Goal: Task Accomplishment & Management: Manage account settings

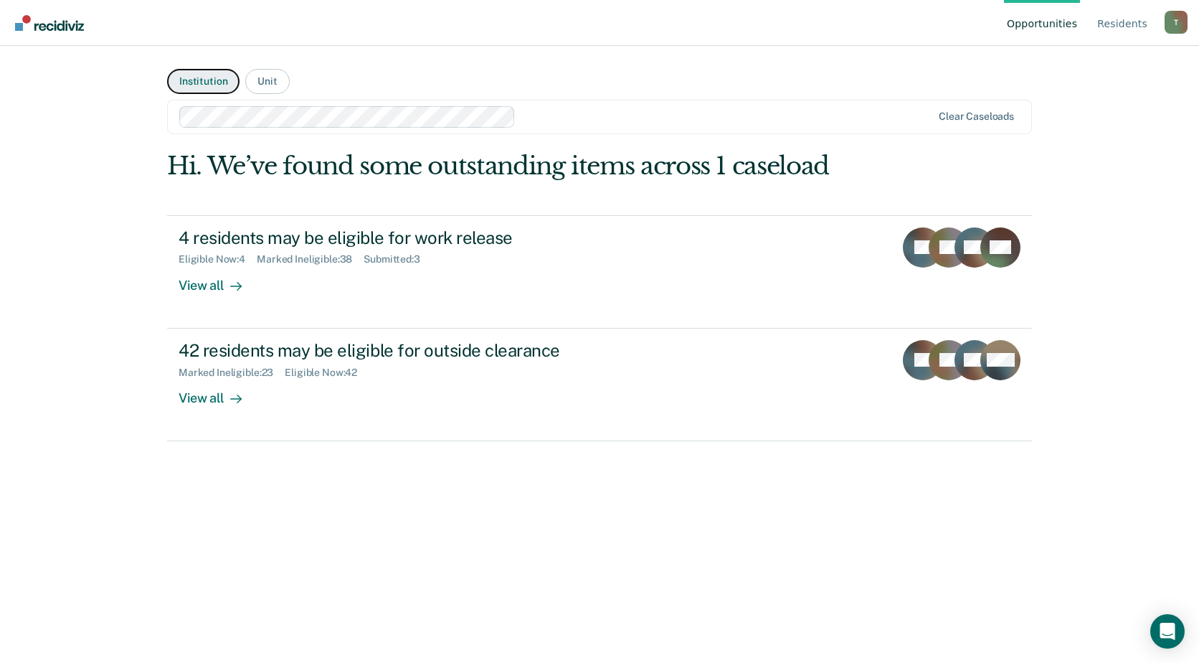
click at [210, 80] on button "Institution" at bounding box center [203, 81] width 72 height 25
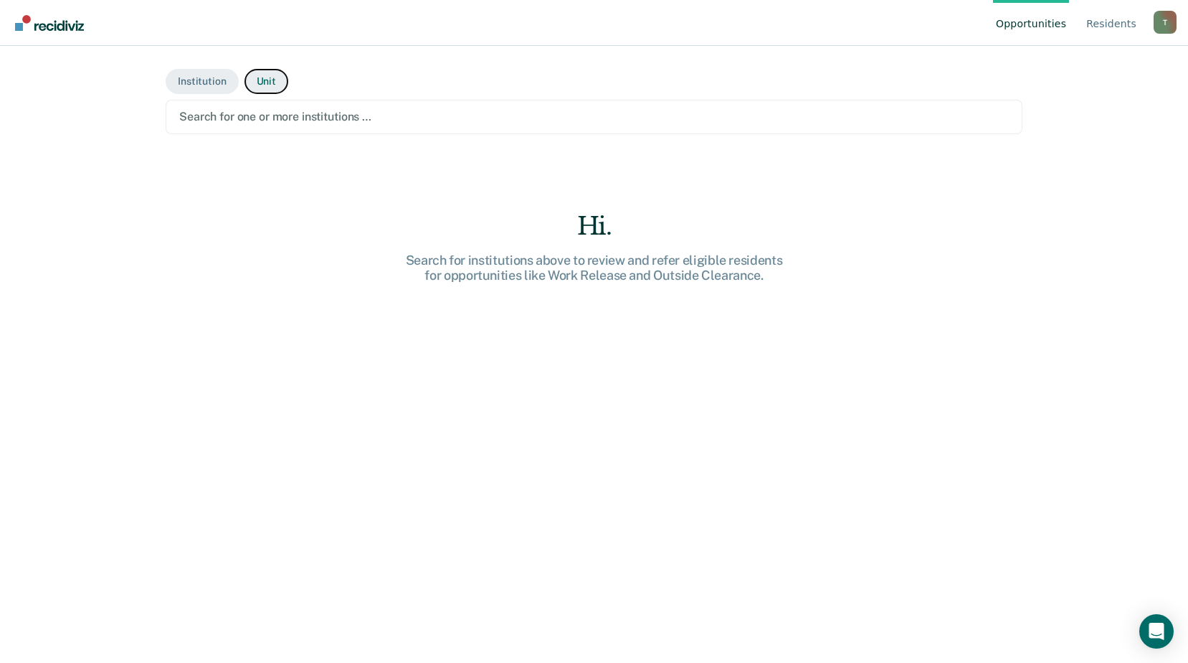
click at [264, 79] on button "Unit" at bounding box center [266, 81] width 44 height 25
click at [364, 118] on div at bounding box center [594, 116] width 830 height 16
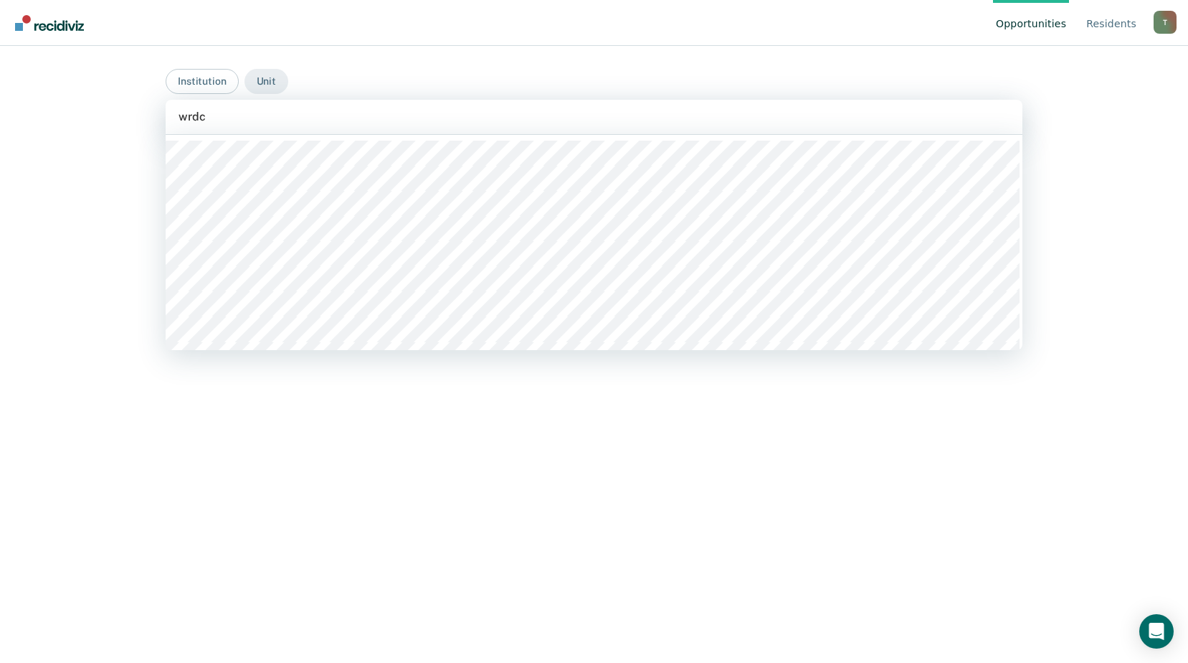
type input "wrdcc"
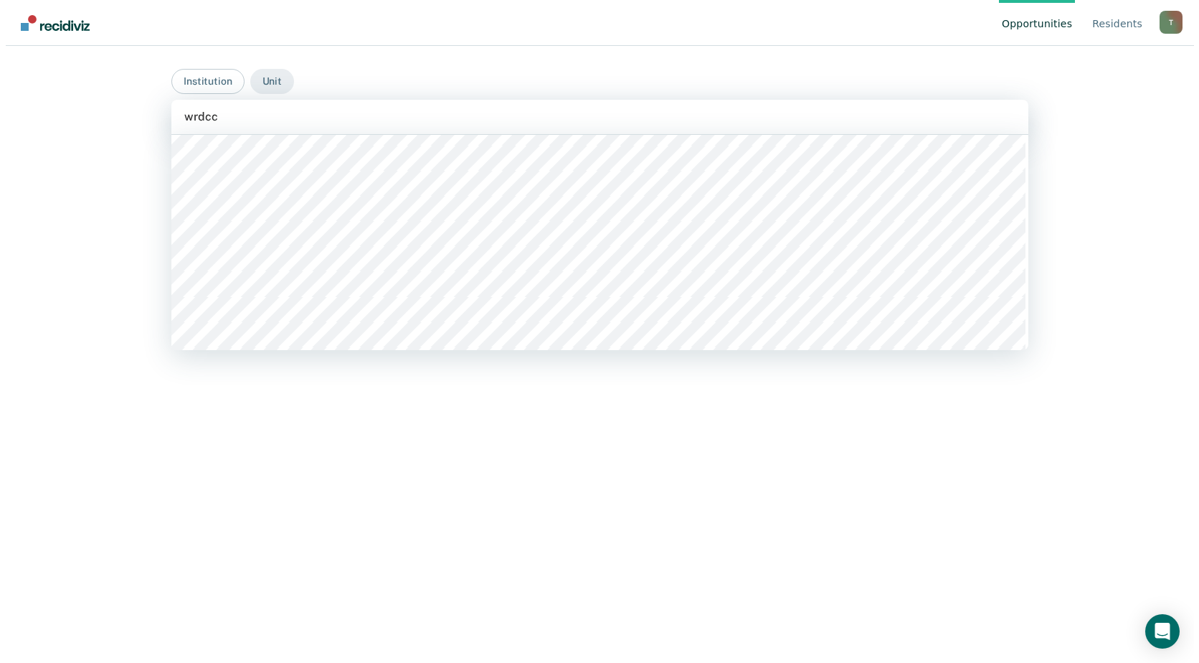
scroll to position [502, 0]
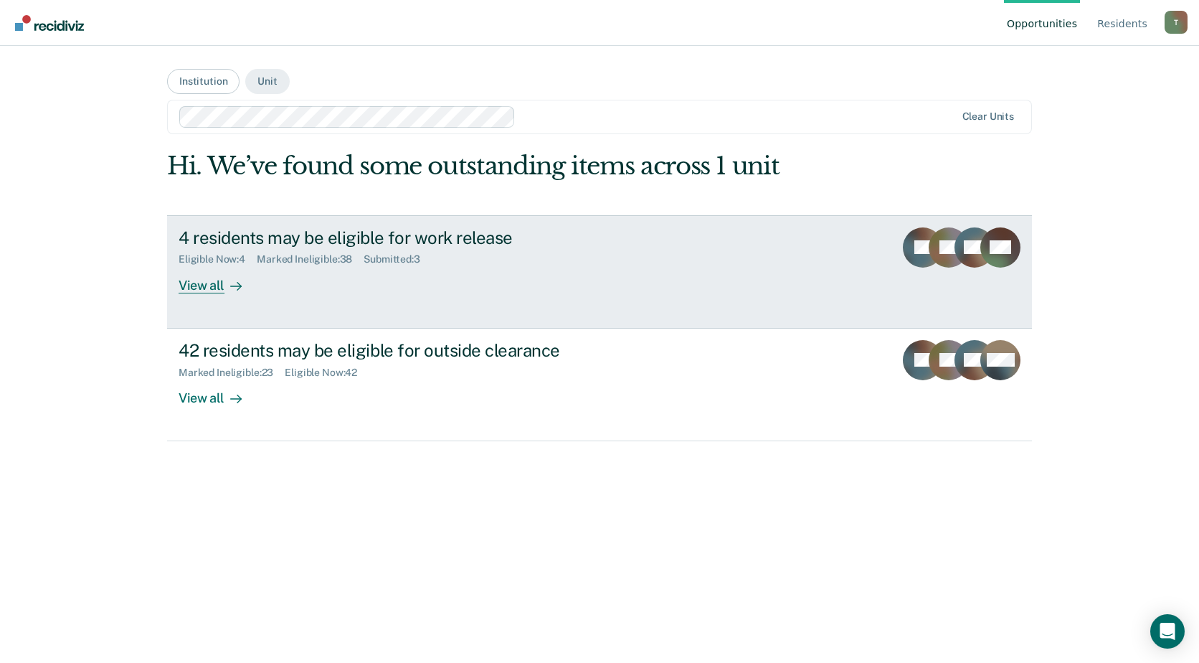
click at [409, 295] on link "4 residents may be eligible for work release Eligible Now : 4 Marked Ineligible…" at bounding box center [599, 271] width 865 height 113
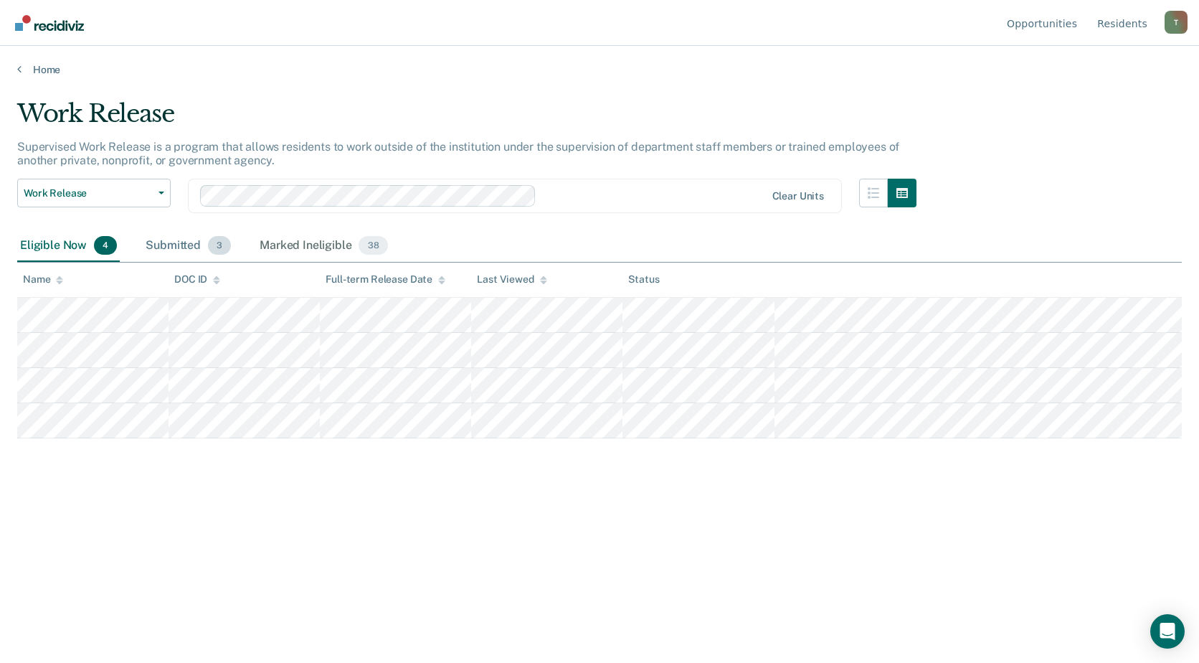
click at [185, 248] on div "Submitted 3" at bounding box center [188, 246] width 91 height 32
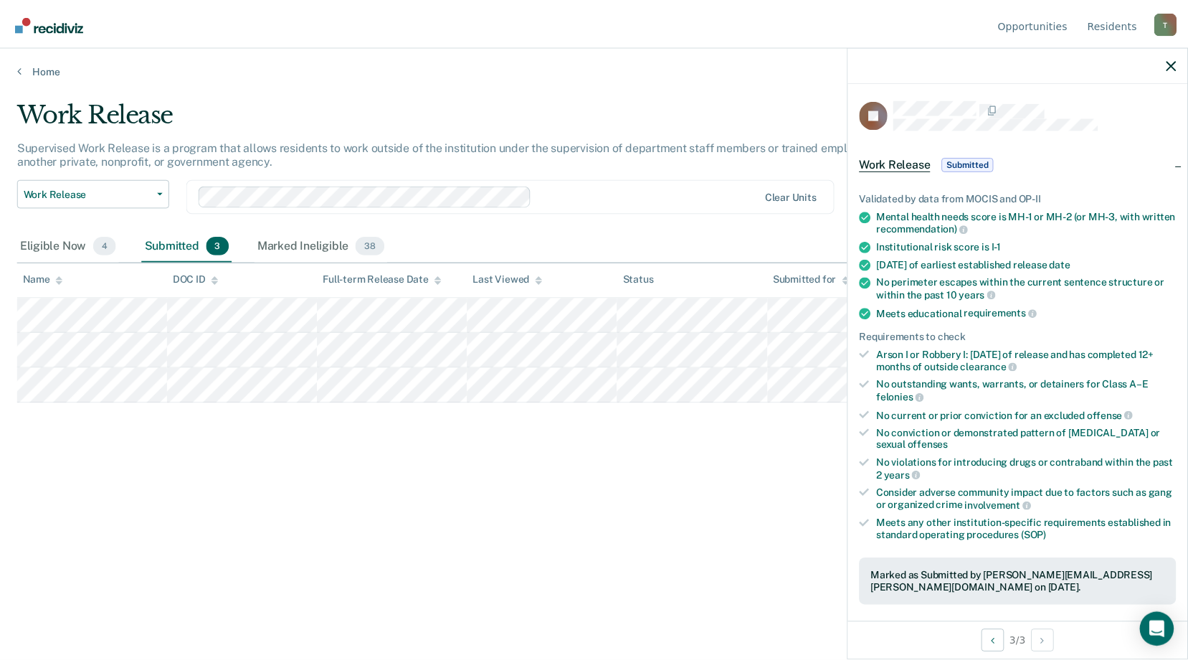
scroll to position [215, 0]
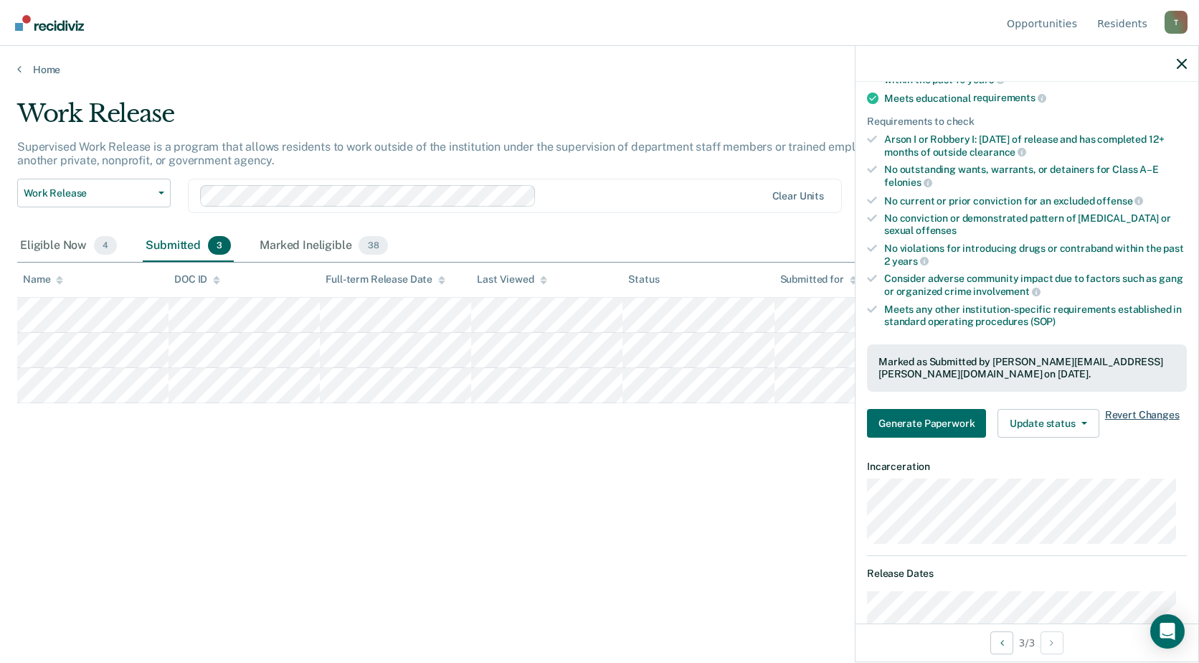
click at [1134, 414] on span "Revert Changes" at bounding box center [1142, 423] width 75 height 29
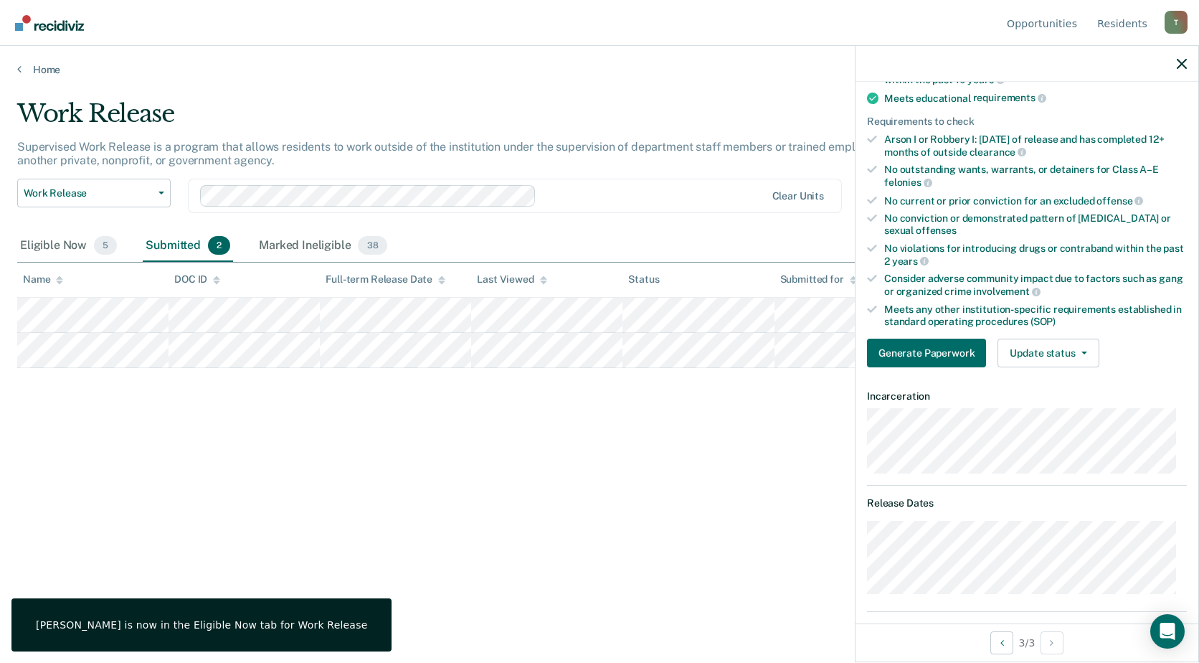
click at [206, 454] on div "Work Release Supervised Work Release is a program that allows residents to work…" at bounding box center [599, 327] width 1164 height 456
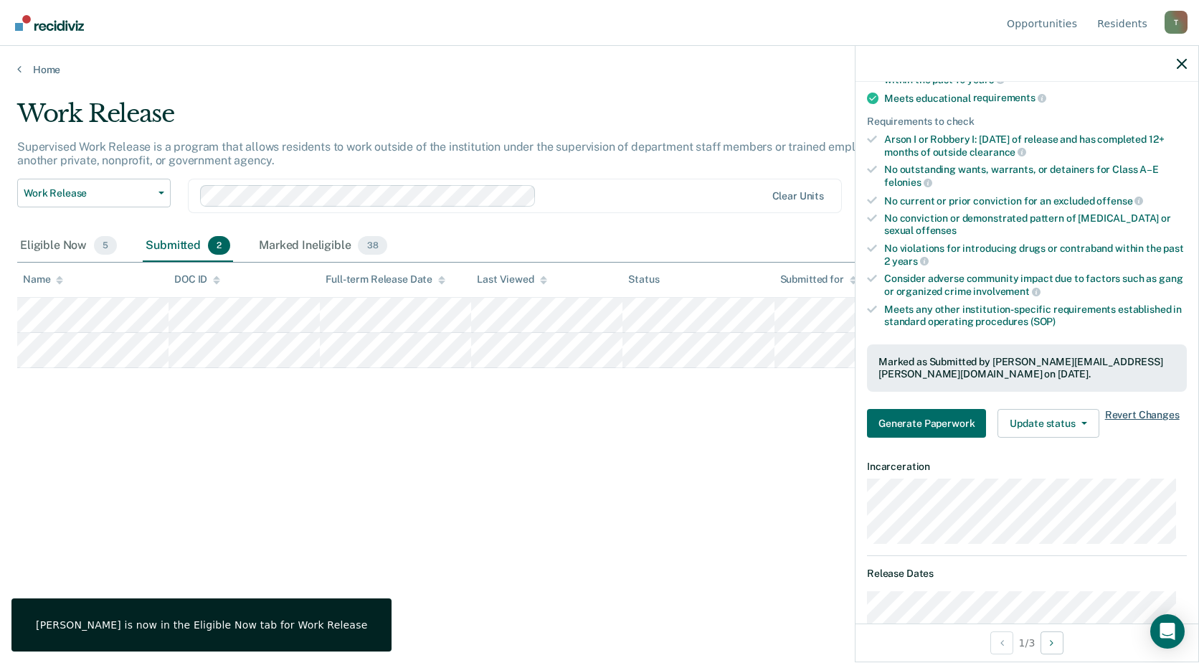
click at [1139, 412] on span "Revert Changes" at bounding box center [1142, 423] width 75 height 29
click at [1131, 415] on span "Revert Changes" at bounding box center [1142, 423] width 75 height 29
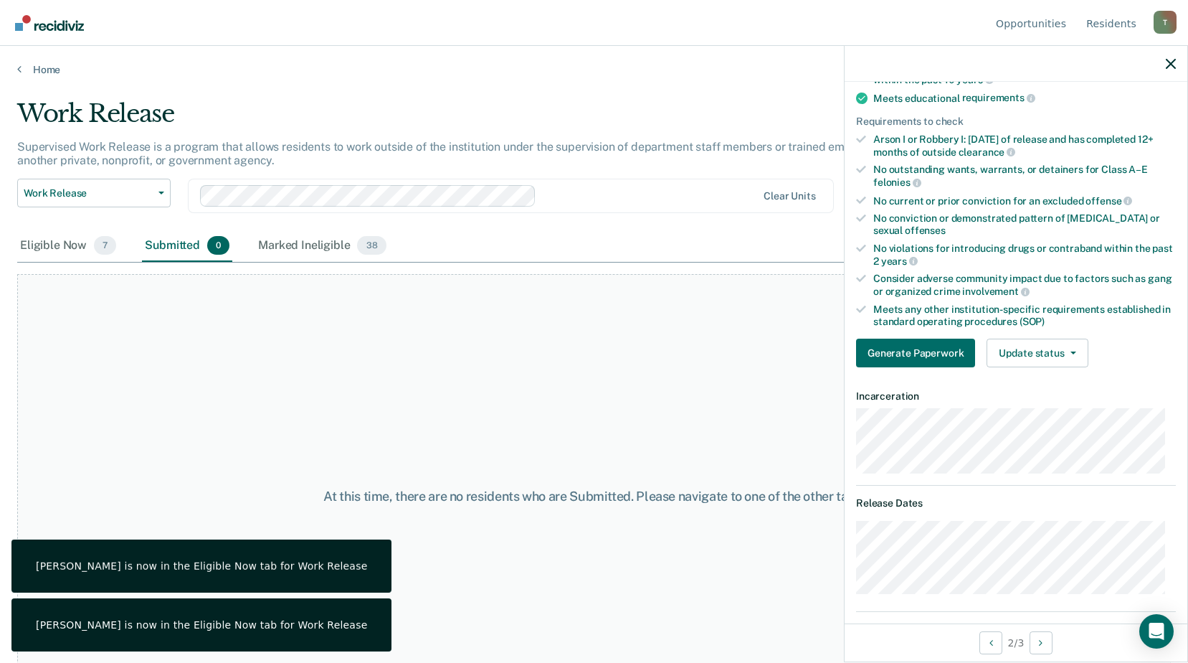
click at [404, 455] on div "At this time, there are no residents who are Submitted. Please navigate to one …" at bounding box center [594, 496] width 1154 height 445
click at [130, 390] on div "At this time, there are no residents who are Submitted. Please navigate to one …" at bounding box center [594, 496] width 1154 height 445
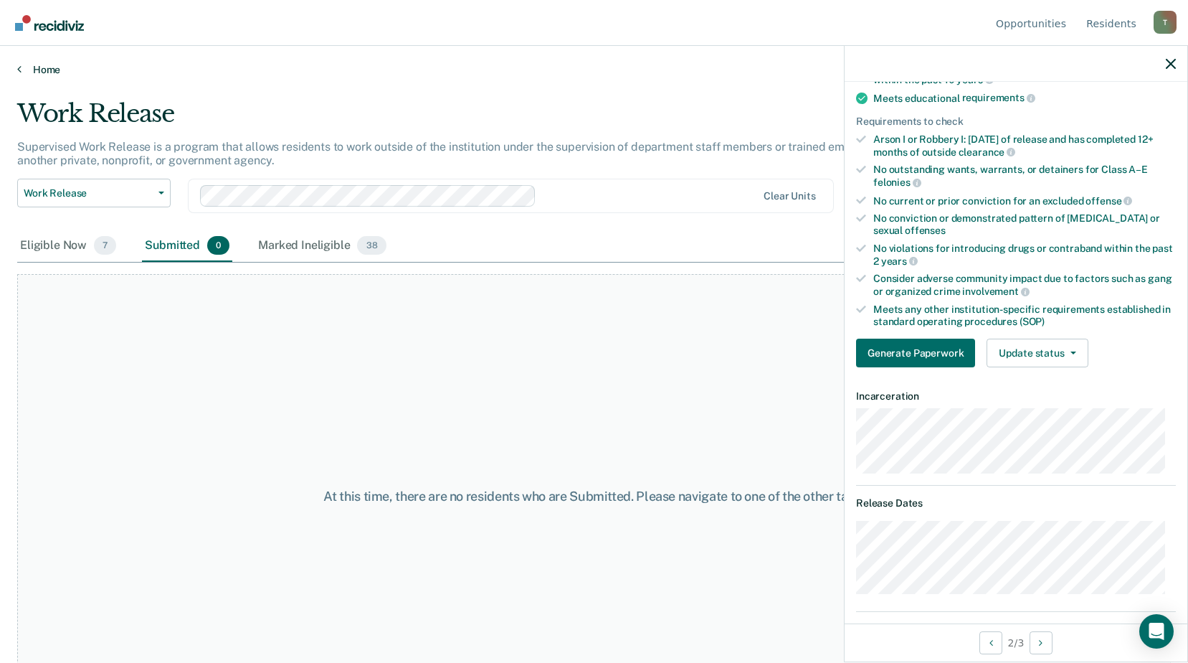
click at [22, 64] on link "Home" at bounding box center [594, 69] width 1154 height 13
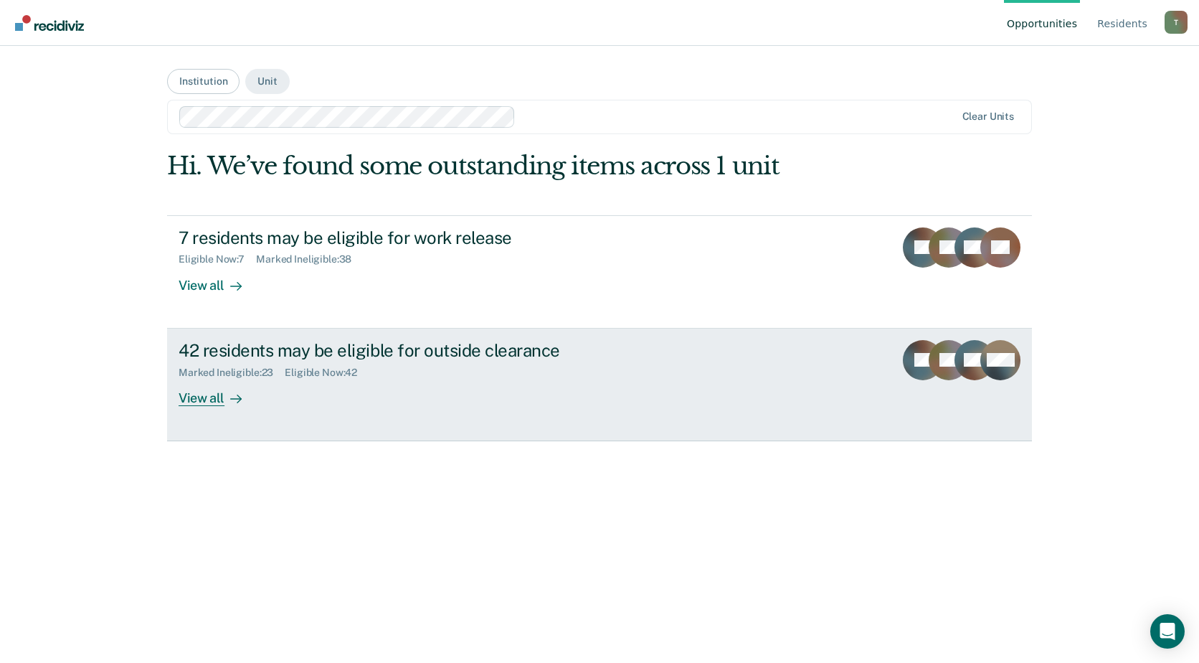
click at [514, 384] on div "42 residents may be eligible for outside clearance Marked Ineligible : 23 Eligi…" at bounding box center [448, 373] width 538 height 66
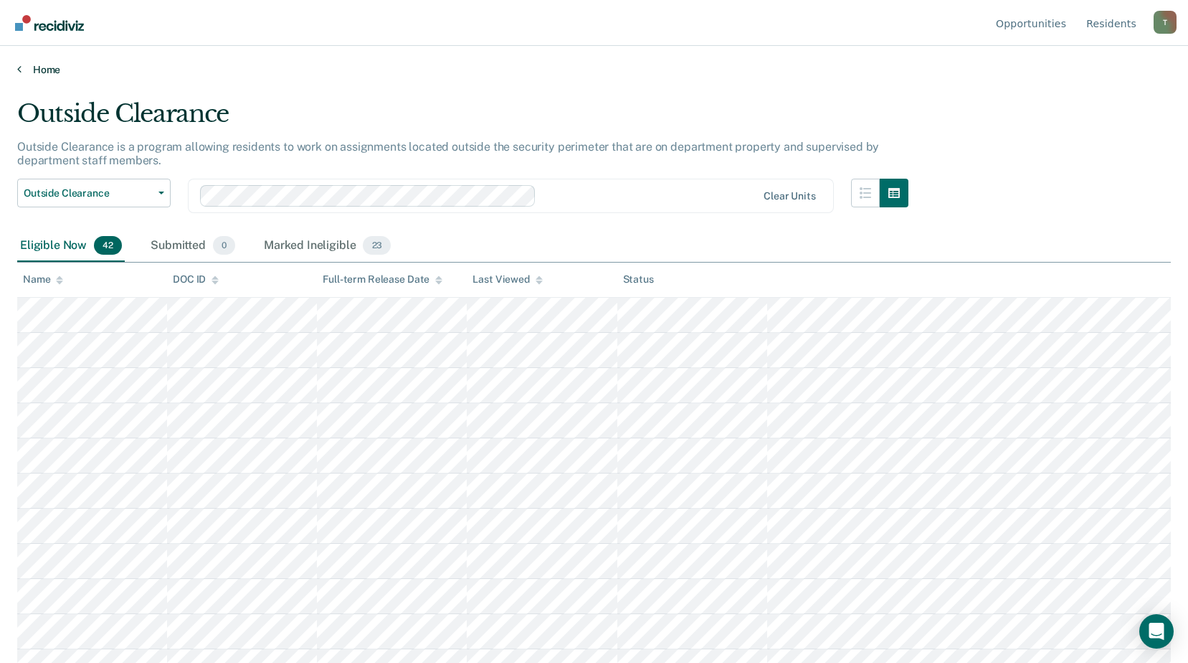
click at [19, 70] on icon at bounding box center [19, 68] width 4 height 11
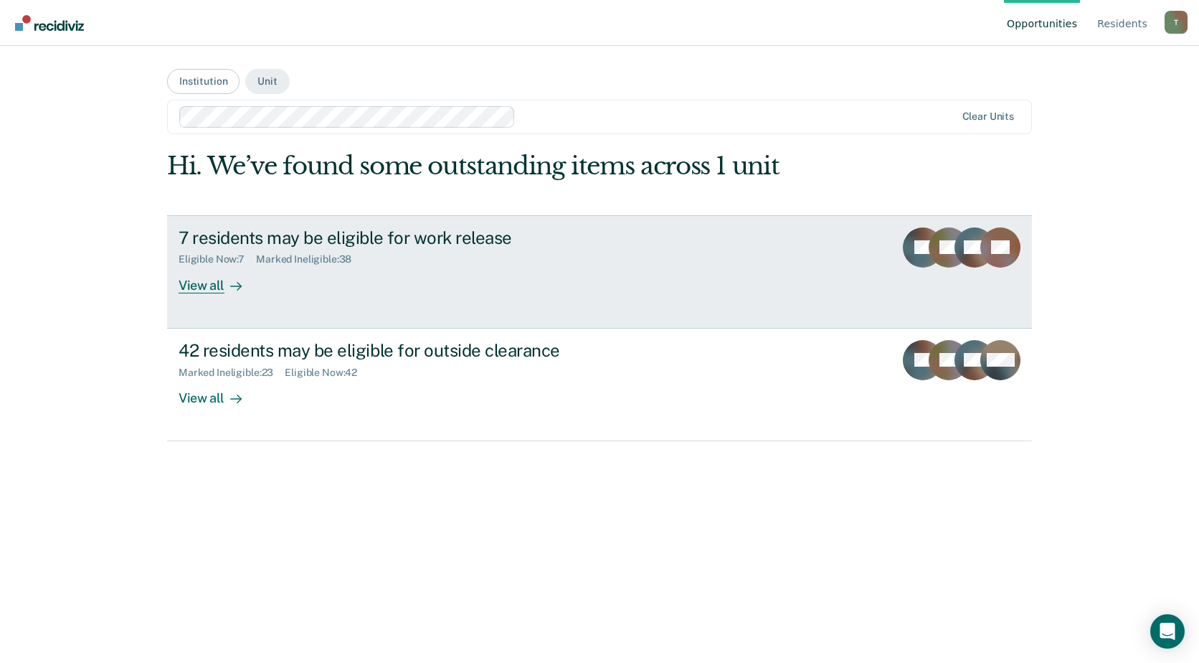
click at [430, 276] on div "7 residents may be eligible for work release Eligible Now : 7 Marked Ineligible…" at bounding box center [448, 260] width 538 height 66
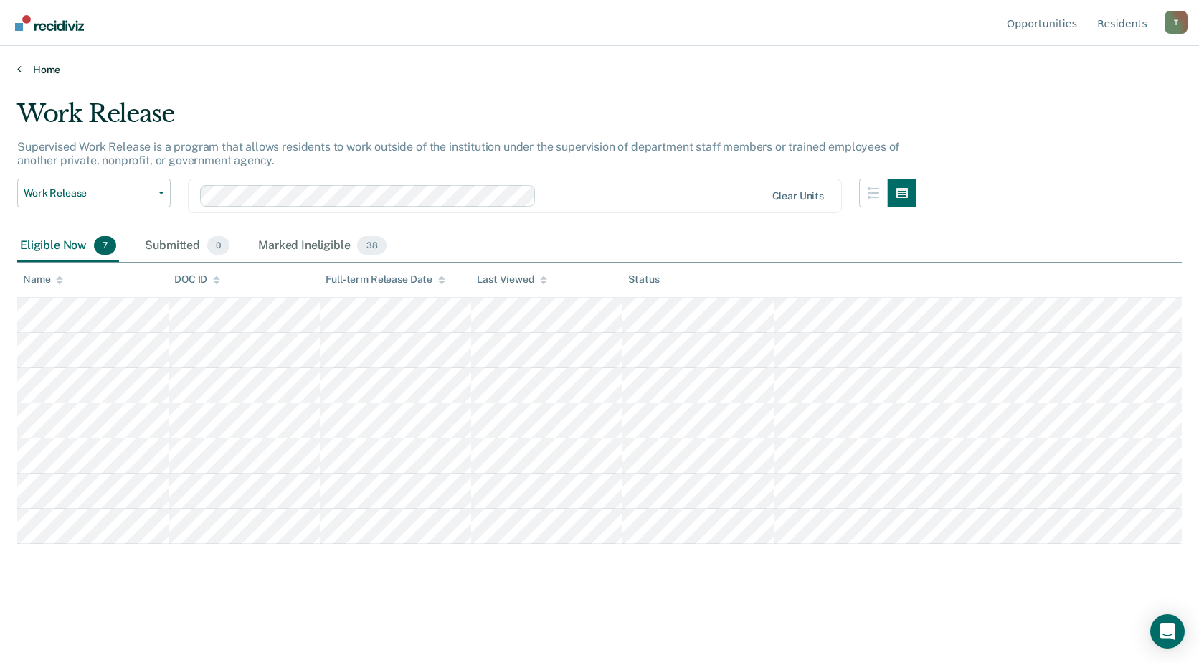
click at [19, 70] on icon at bounding box center [19, 68] width 4 height 11
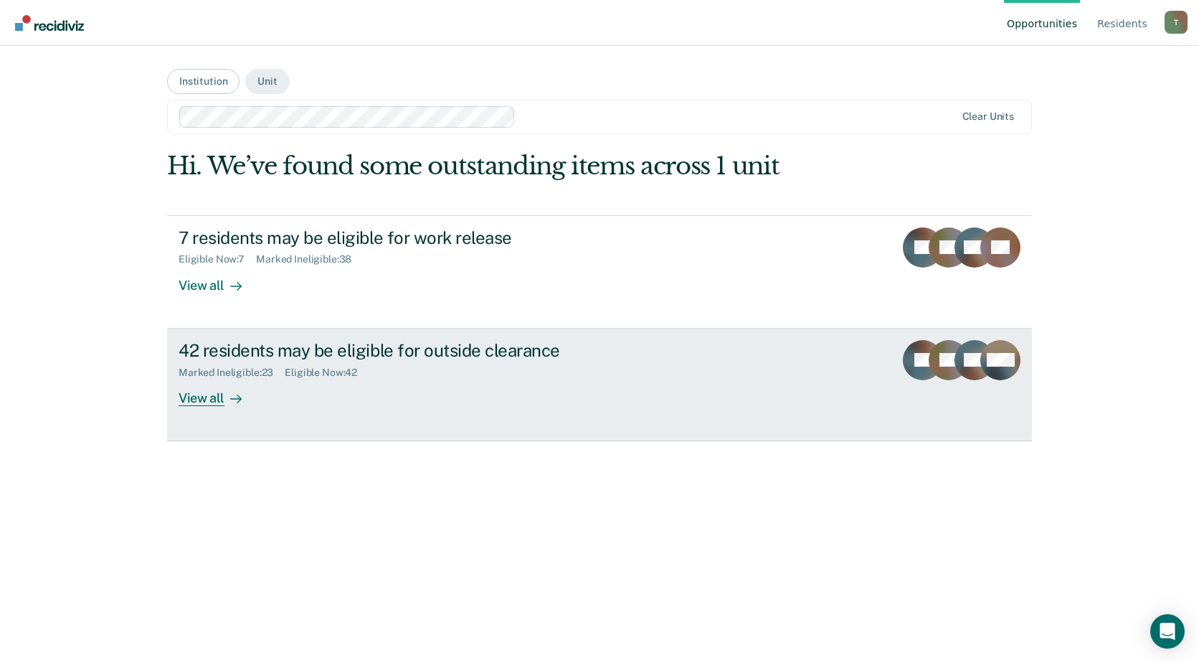
click at [482, 392] on div "42 residents may be eligible for outside clearance Marked Ineligible : 23 Eligi…" at bounding box center [448, 373] width 538 height 66
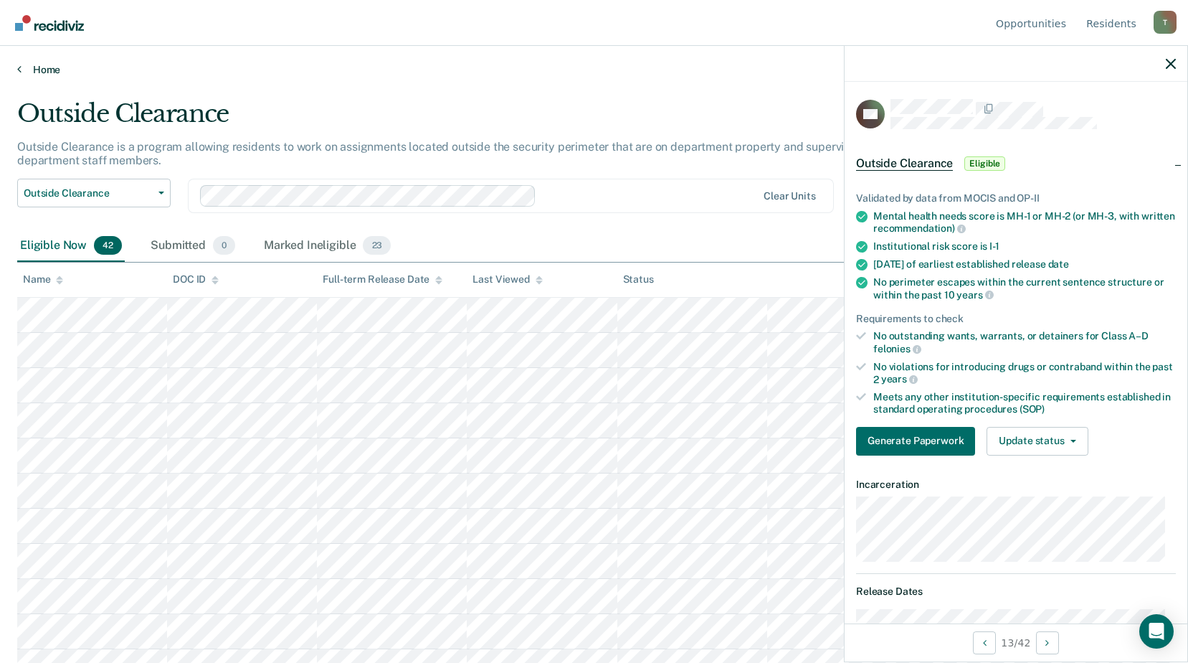
click at [19, 72] on icon at bounding box center [19, 68] width 4 height 11
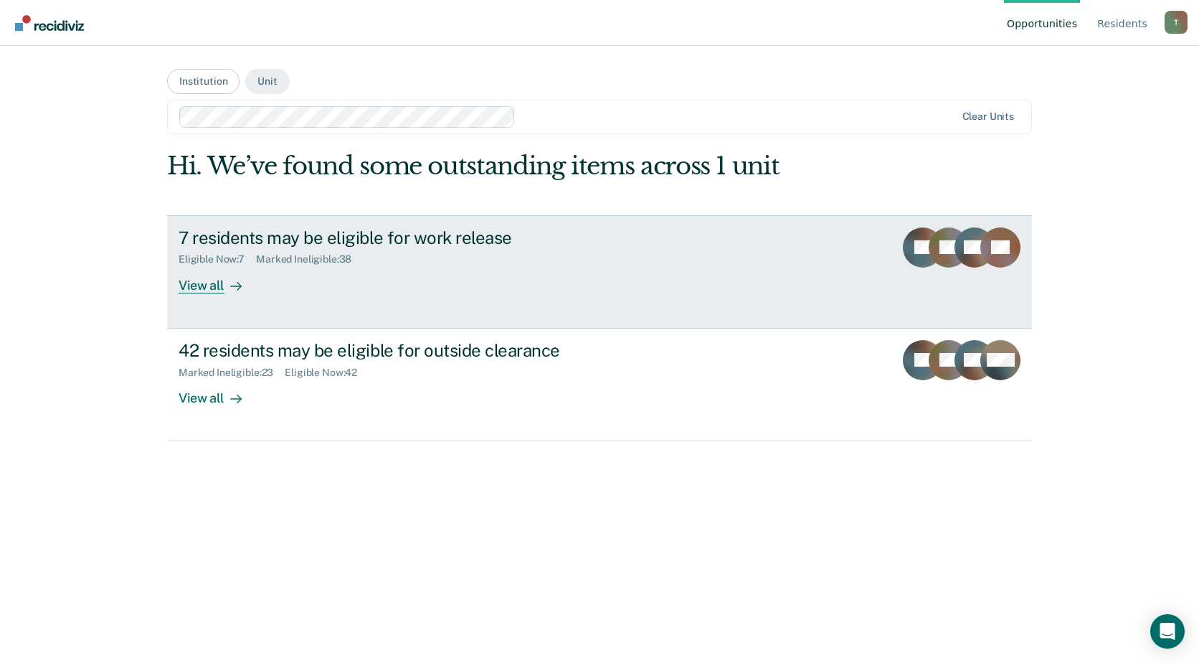
click at [337, 236] on div "7 residents may be eligible for work release" at bounding box center [430, 237] width 503 height 21
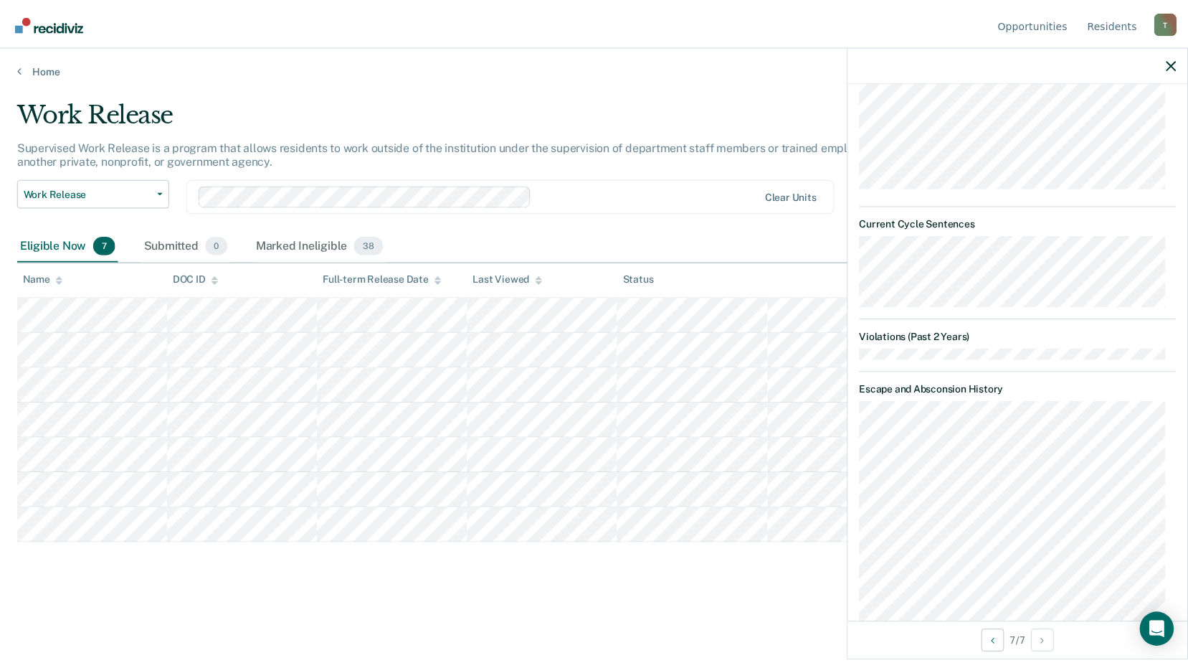
scroll to position [724, 0]
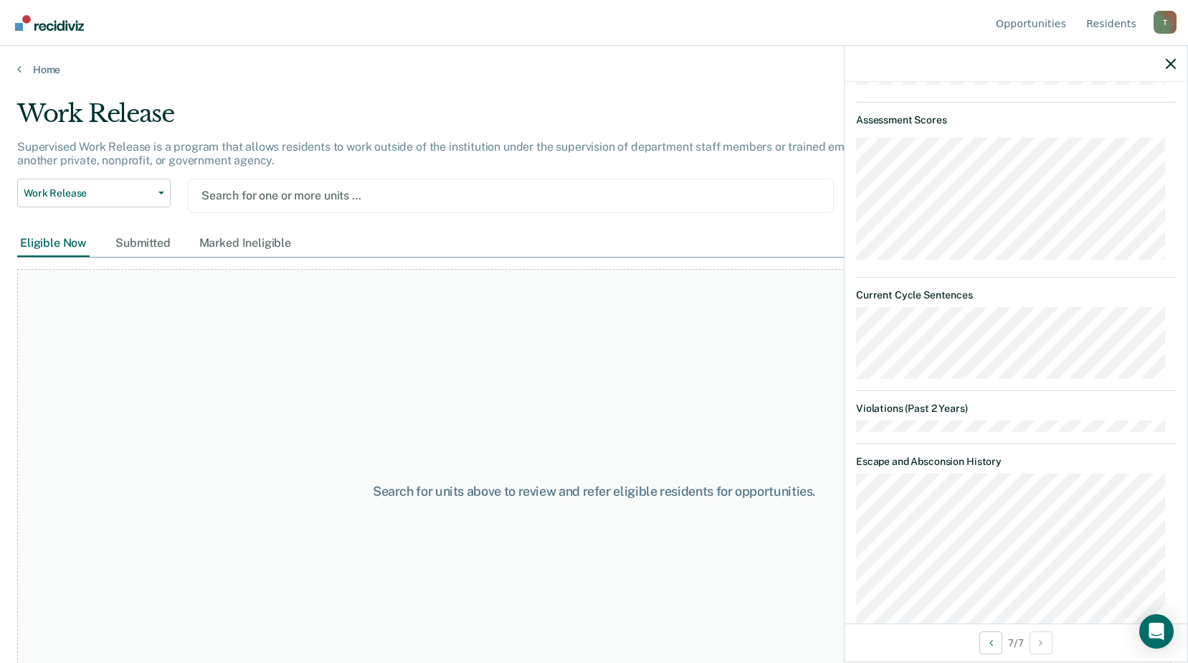
click at [234, 196] on div at bounding box center [510, 195] width 619 height 16
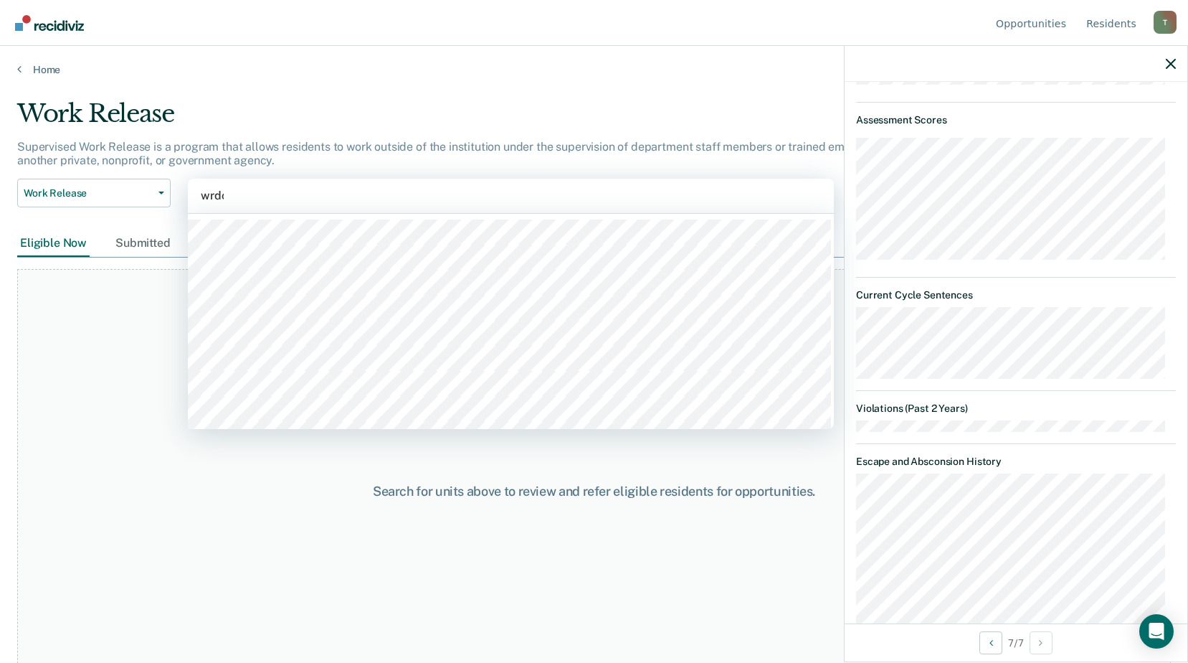
type input "wrdcc"
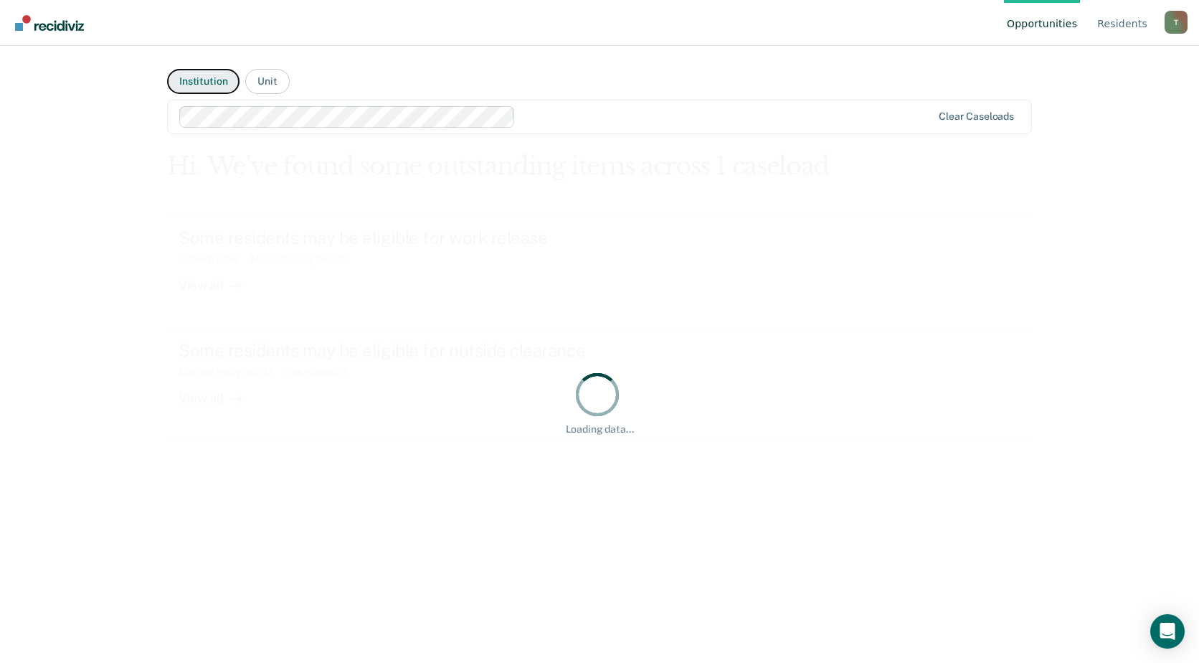
click at [191, 87] on button "Institution" at bounding box center [203, 81] width 72 height 25
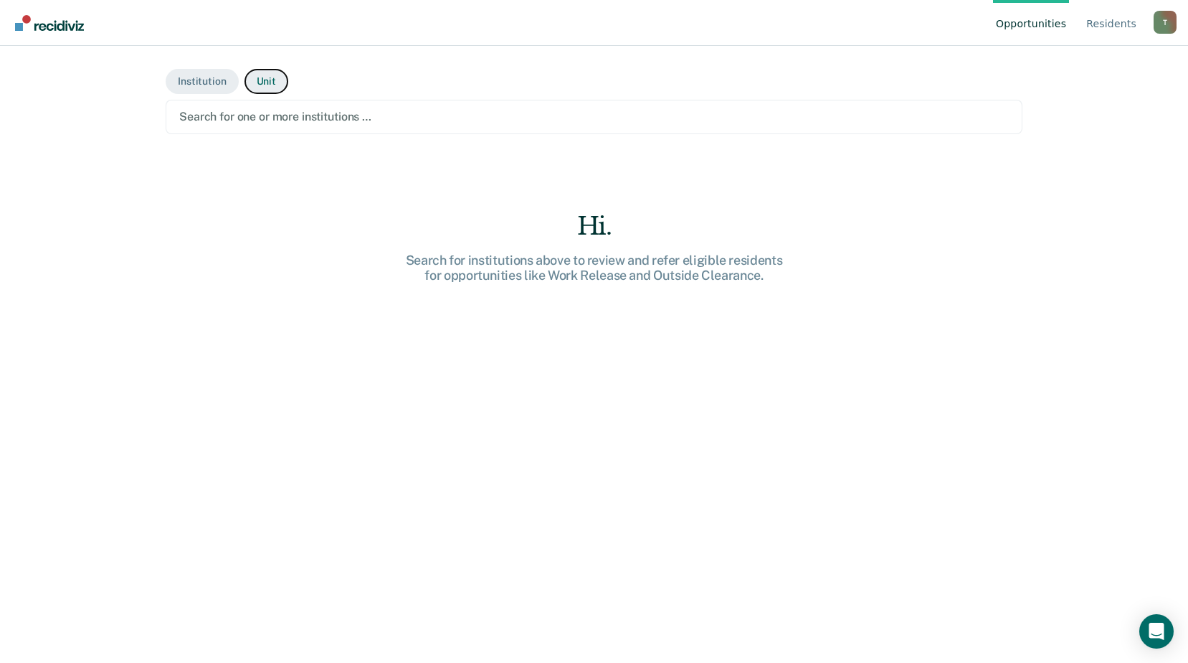
click at [255, 84] on button "Unit" at bounding box center [266, 81] width 44 height 25
click at [277, 114] on div at bounding box center [594, 116] width 830 height 16
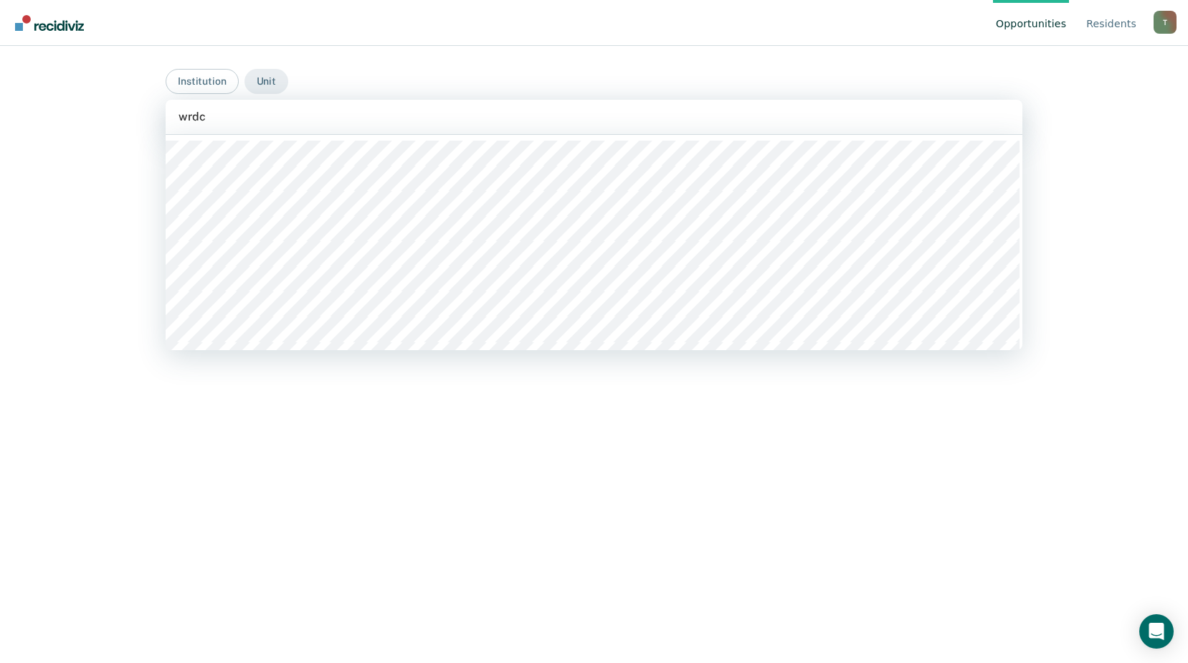
type input "wrdcc"
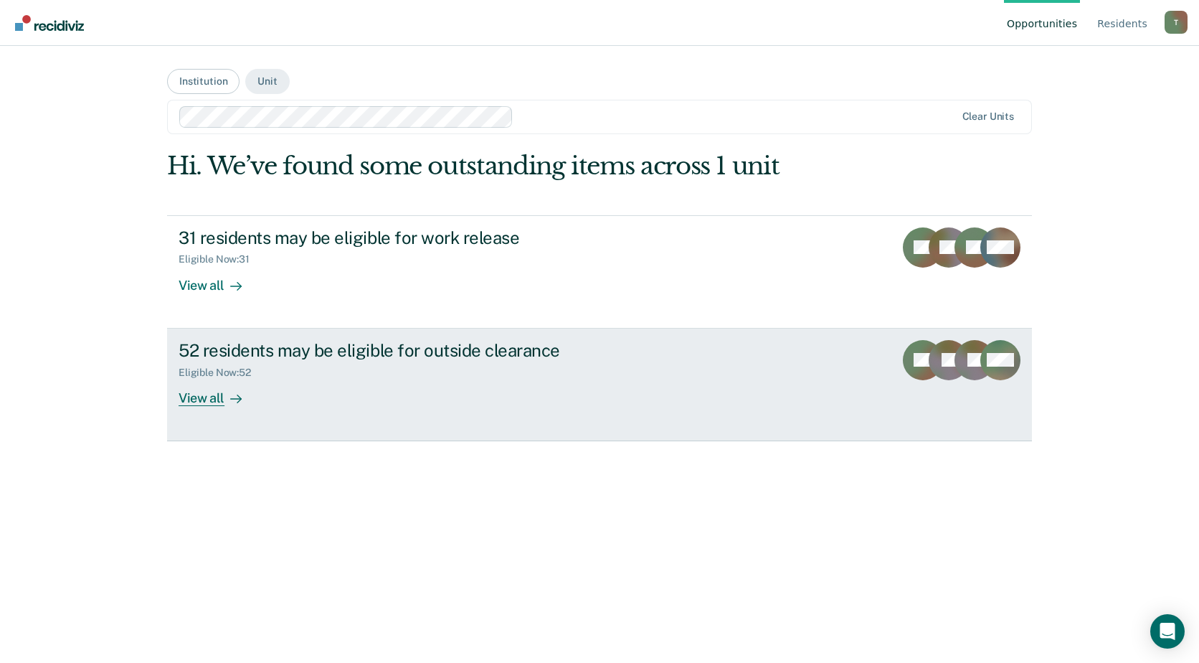
click at [364, 384] on div "52 residents may be eligible for outside clearance Eligible Now : 52 View all" at bounding box center [448, 373] width 538 height 66
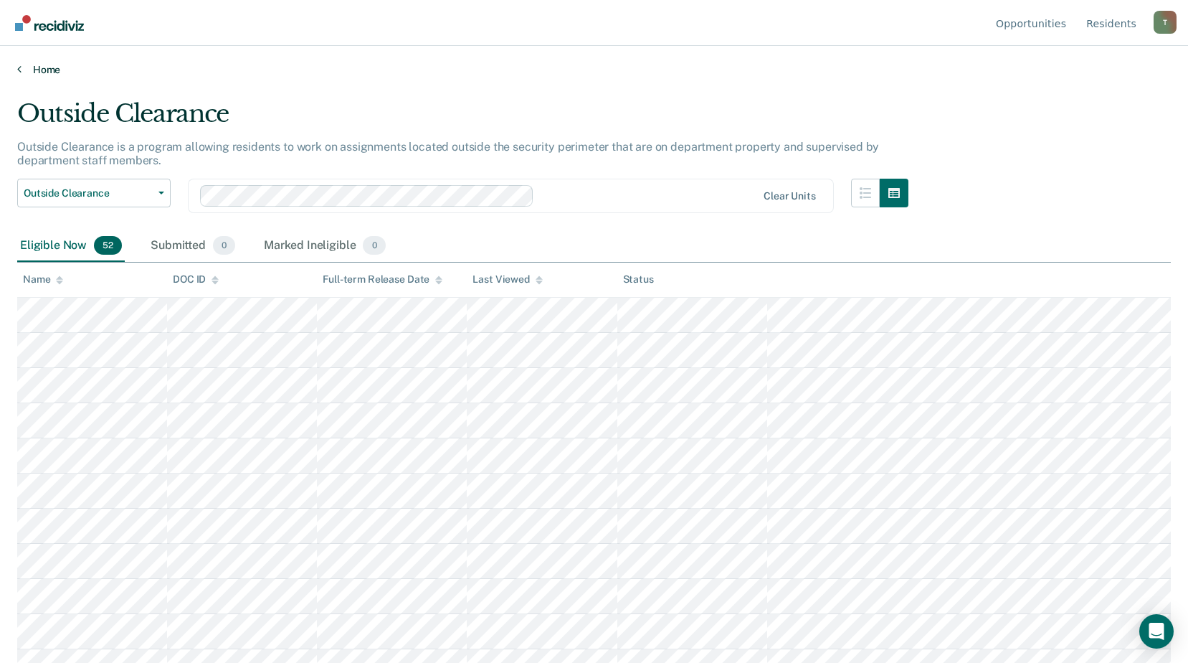
click at [27, 70] on link "Home" at bounding box center [594, 69] width 1154 height 13
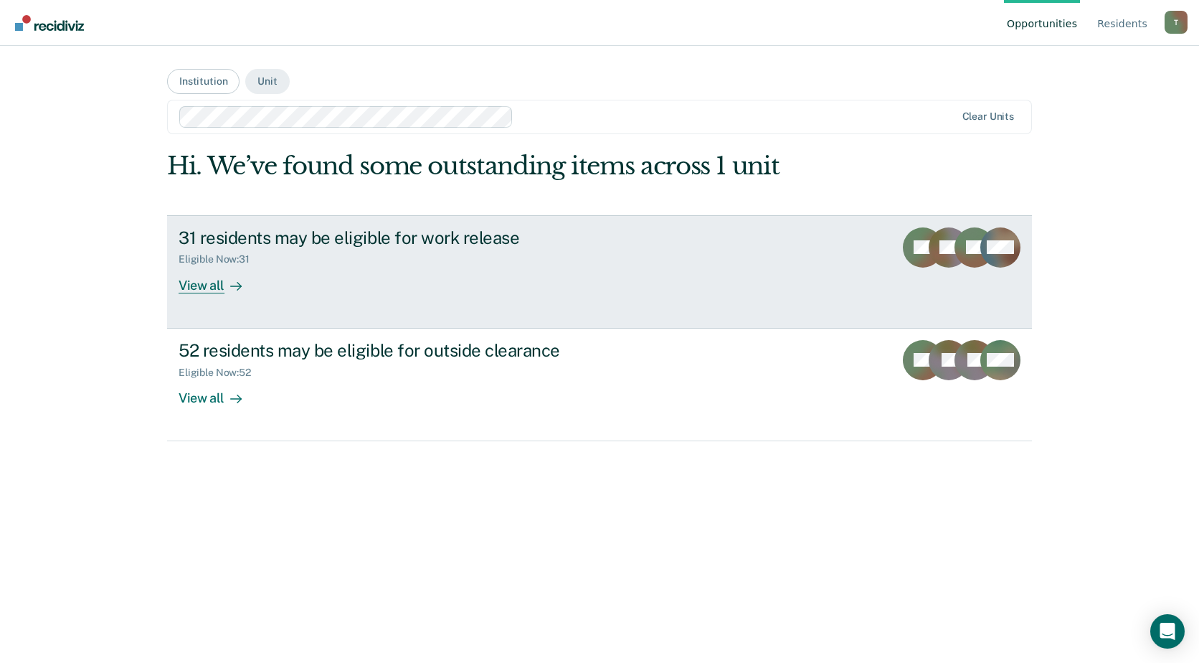
click at [333, 293] on link "31 residents may be eligible for work release Eligible Now : 31 View all CA RB …" at bounding box center [599, 271] width 865 height 113
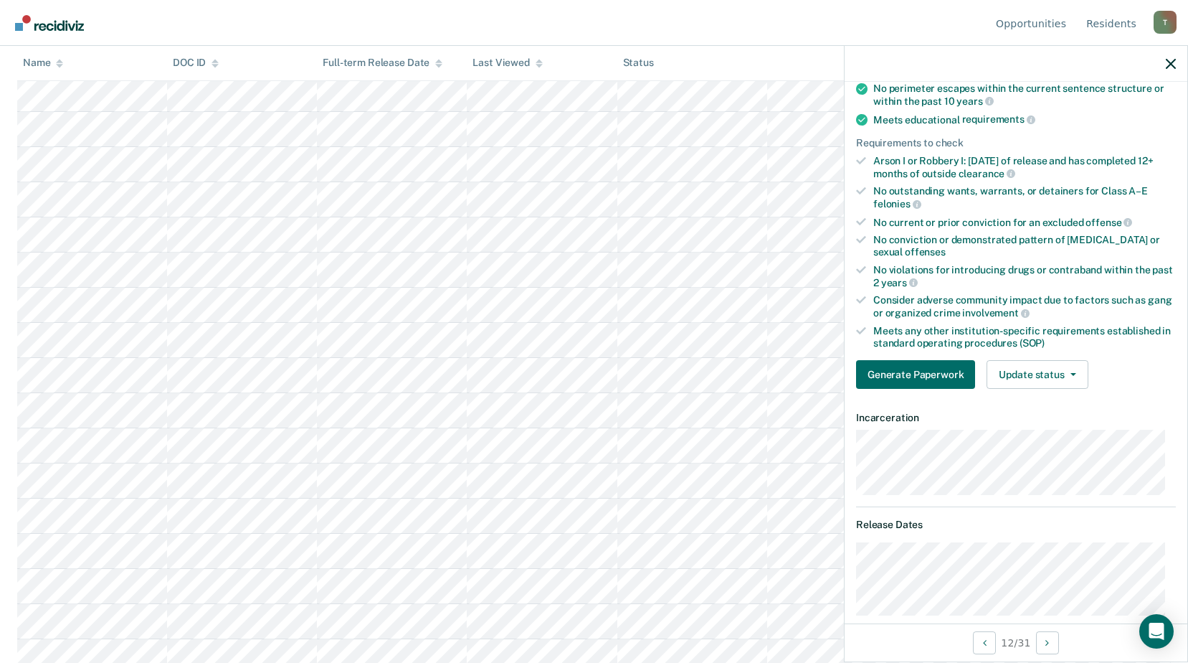
scroll to position [122, 0]
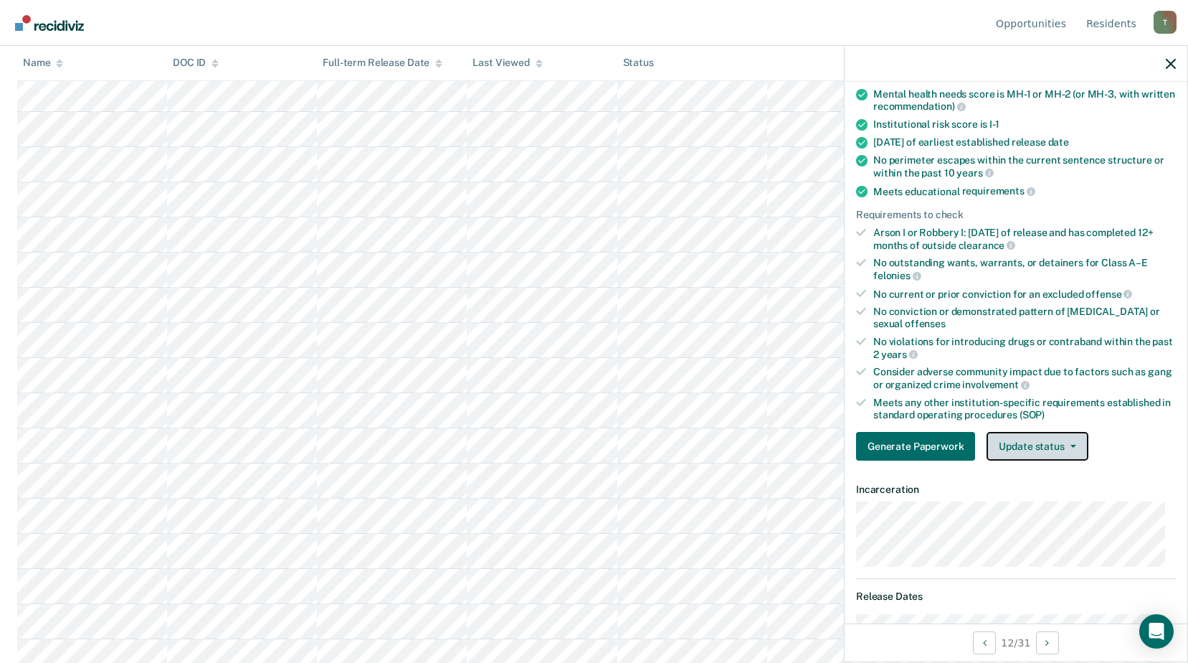
click at [1037, 445] on button "Update status" at bounding box center [1037, 446] width 101 height 29
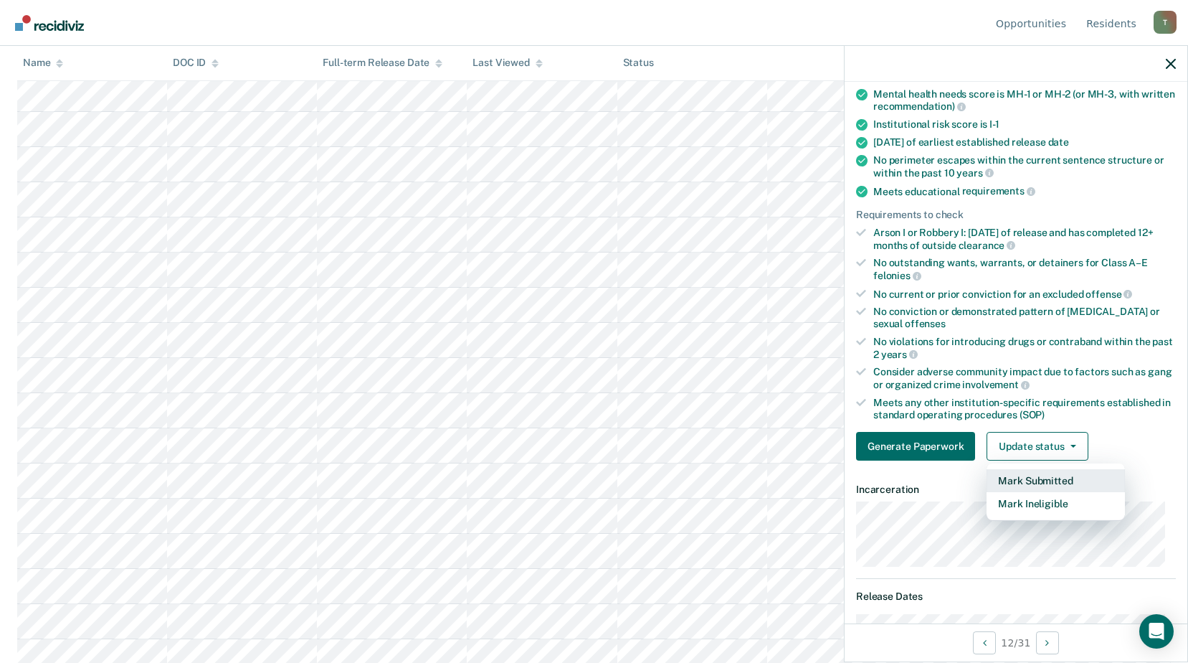
click at [1039, 476] on button "Mark Submitted" at bounding box center [1056, 480] width 138 height 23
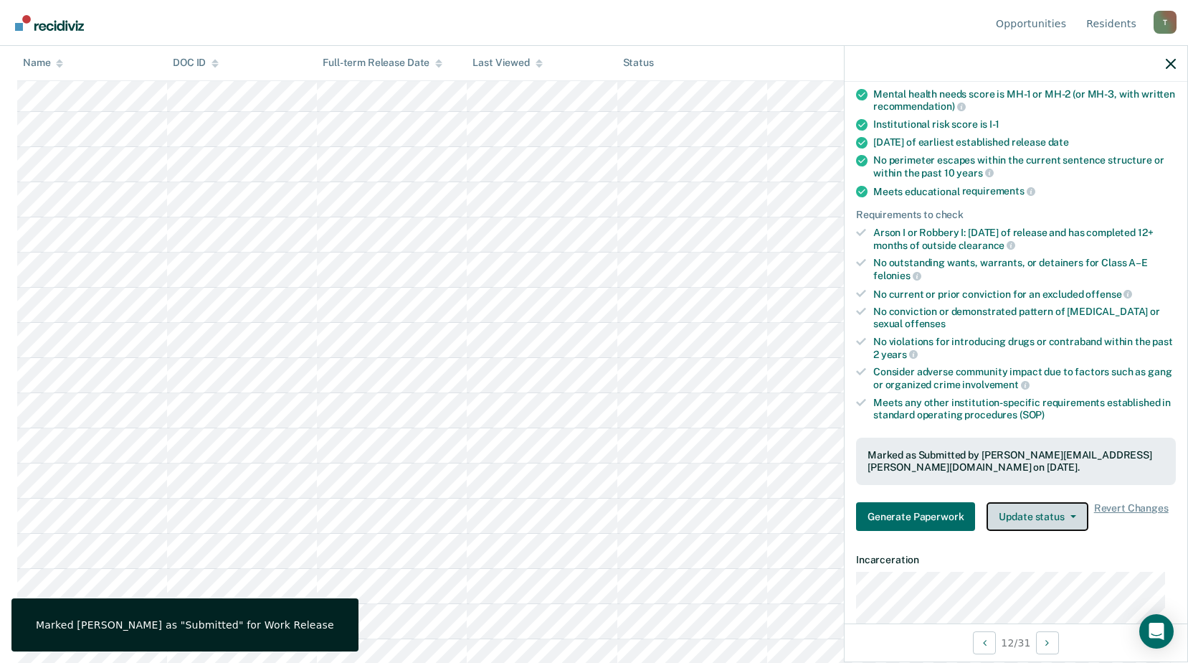
scroll to position [143, 0]
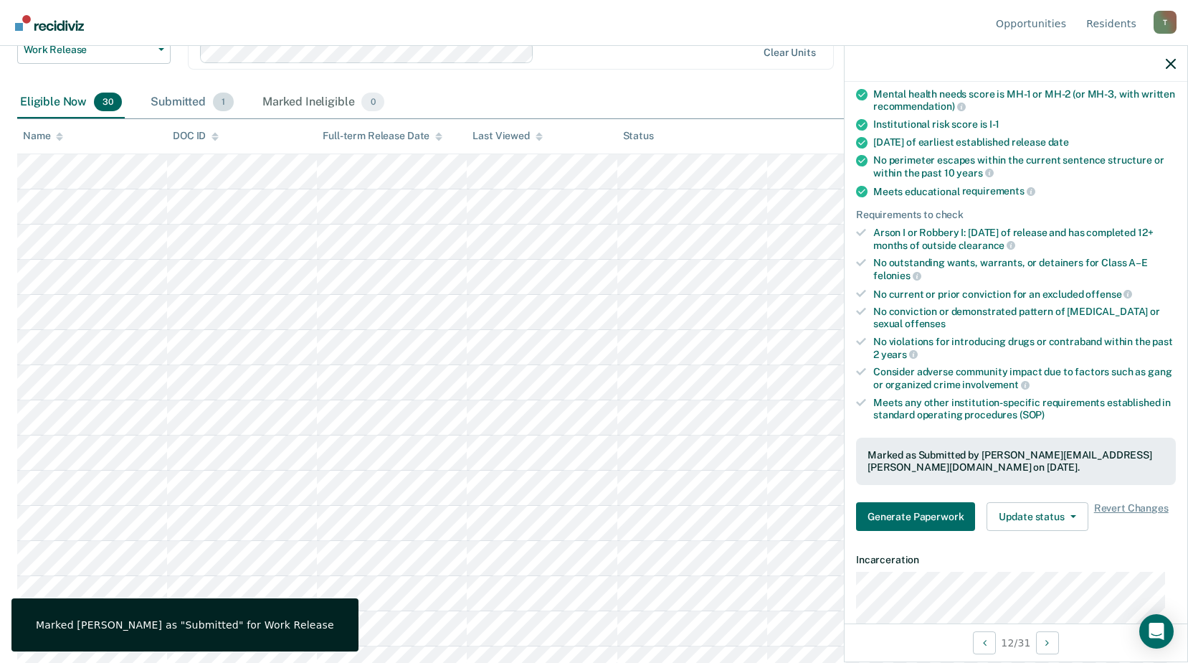
click at [183, 94] on div "Submitted 1" at bounding box center [192, 103] width 89 height 32
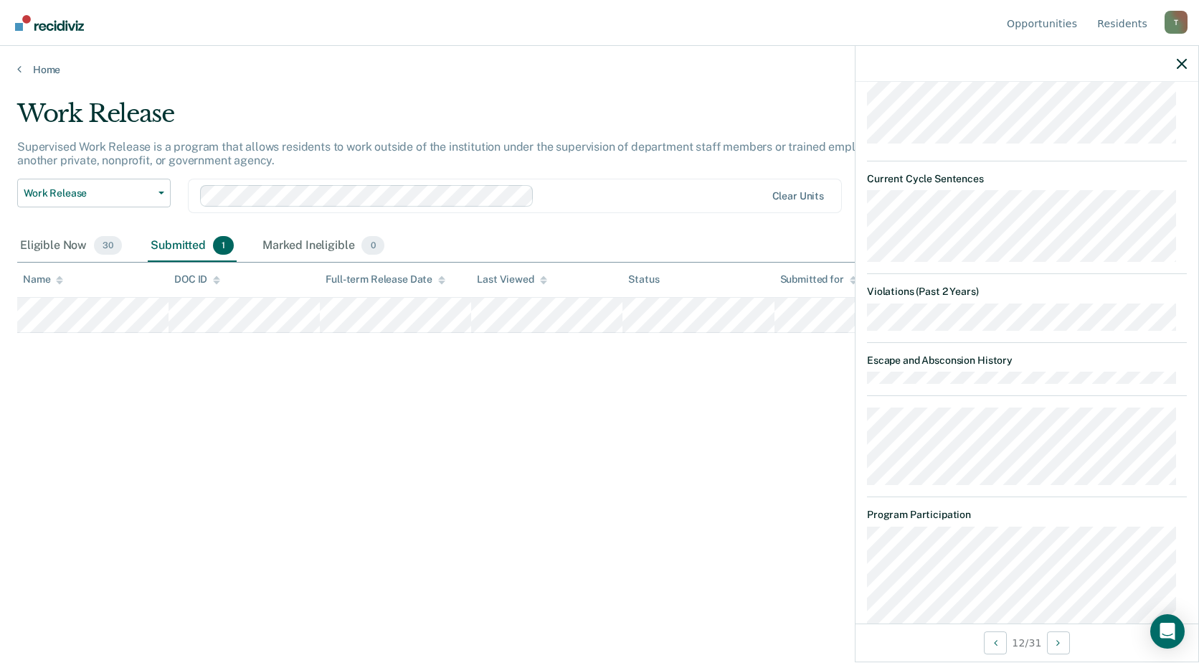
scroll to position [1053, 0]
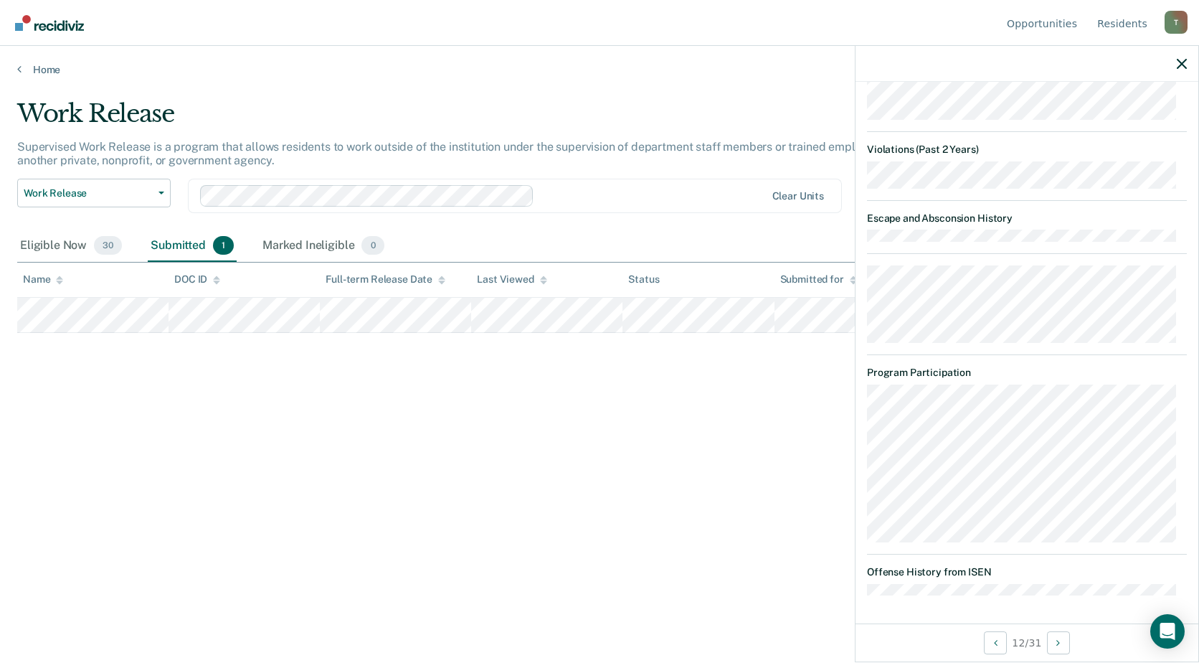
click at [891, 623] on div "12 / 31" at bounding box center [1026, 642] width 343 height 38
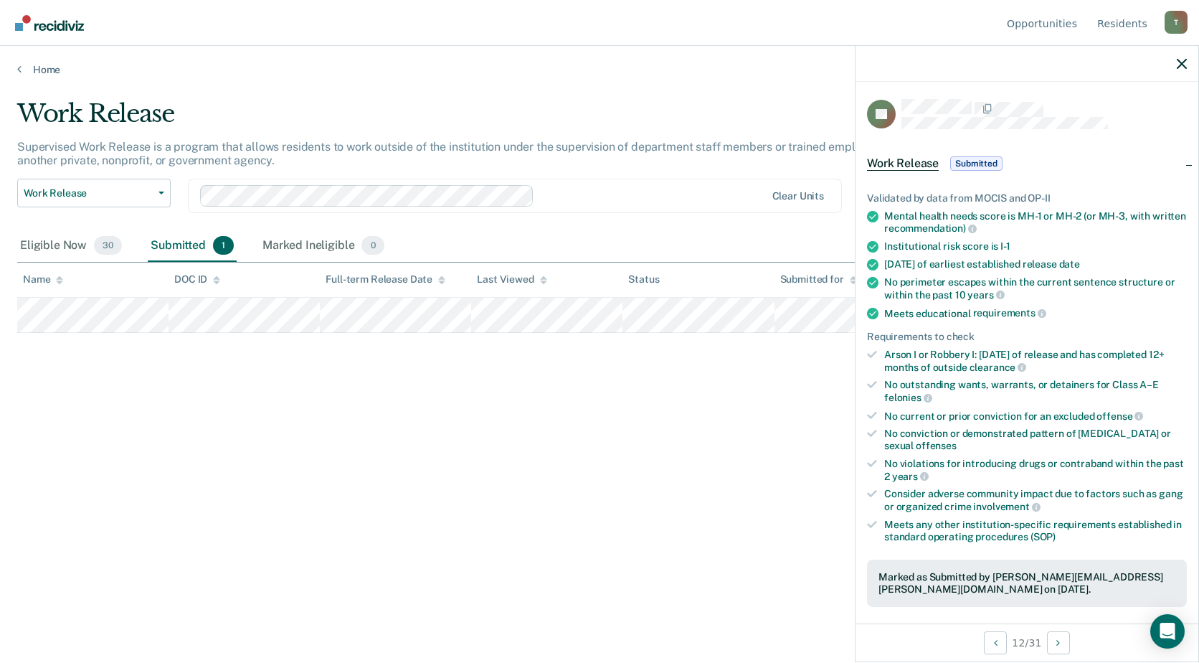
scroll to position [287, 0]
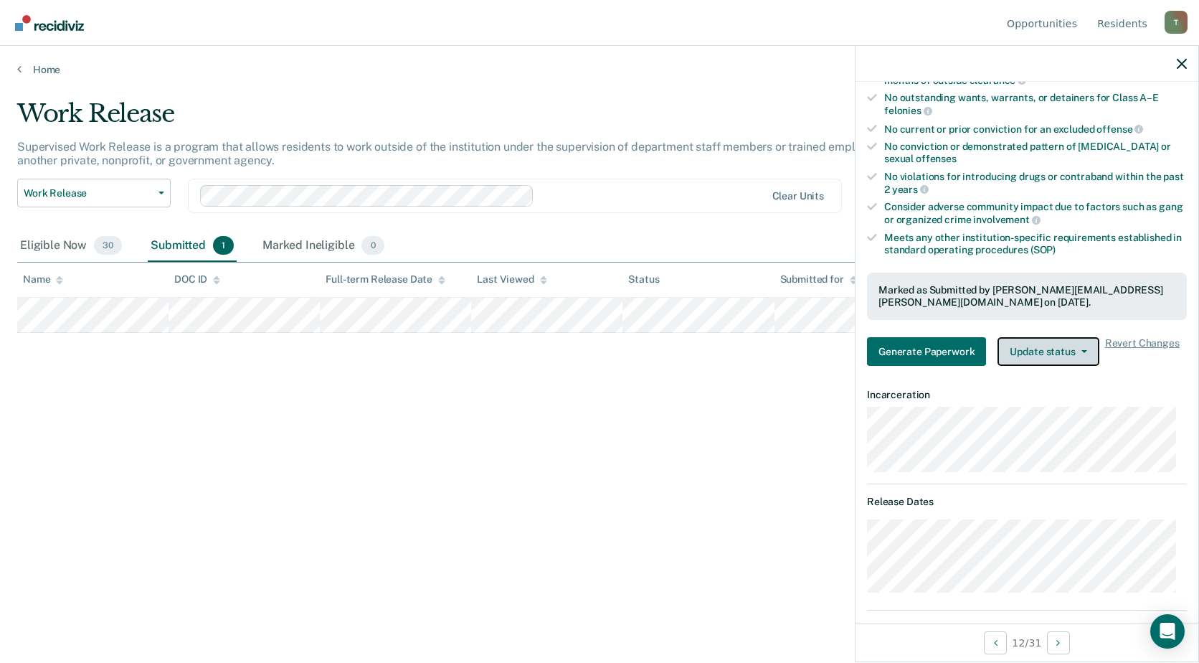
click at [1045, 352] on button "Update status" at bounding box center [1047, 351] width 101 height 29
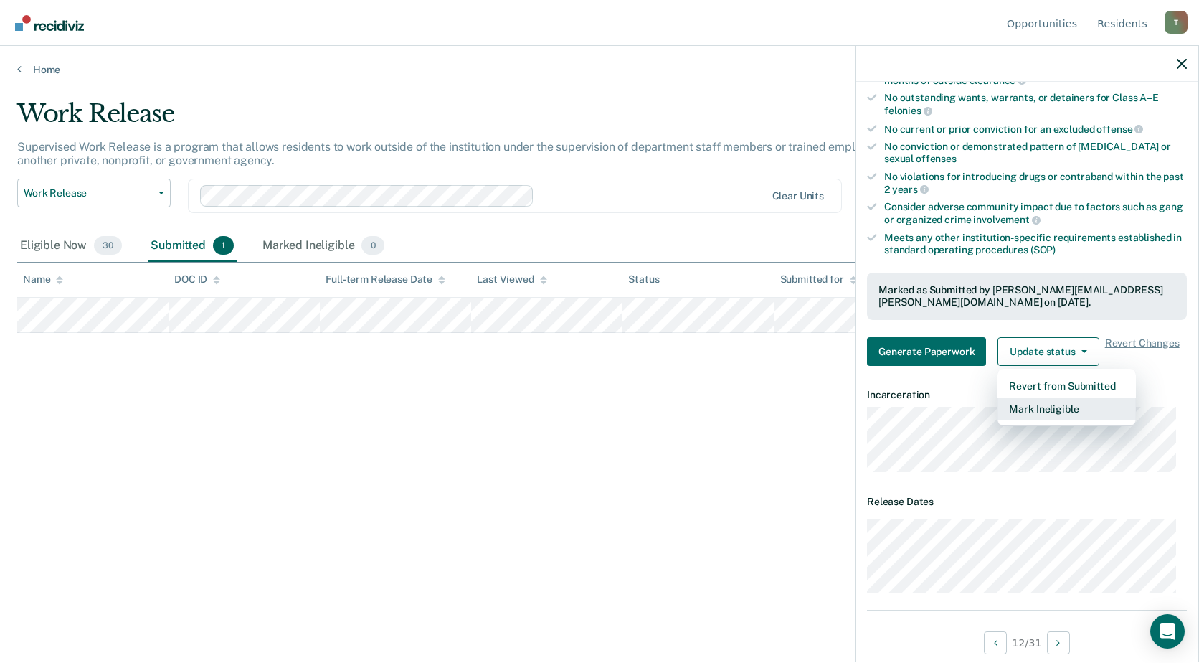
click at [1029, 411] on button "Mark Ineligible" at bounding box center [1066, 408] width 138 height 23
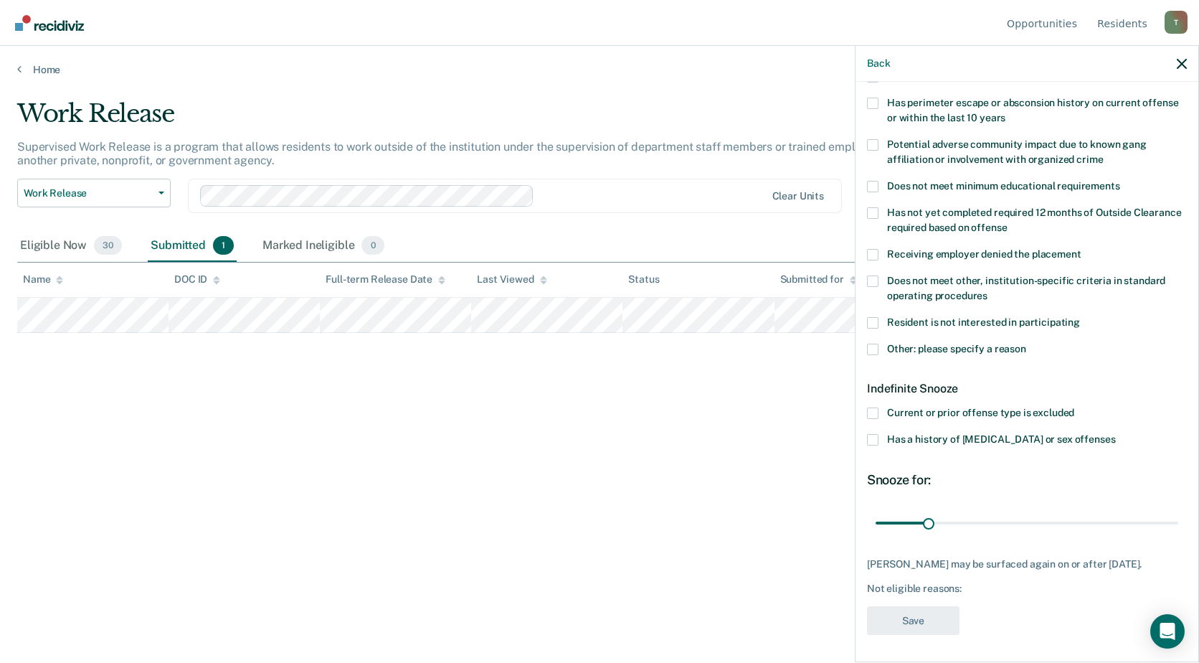
scroll to position [0, 0]
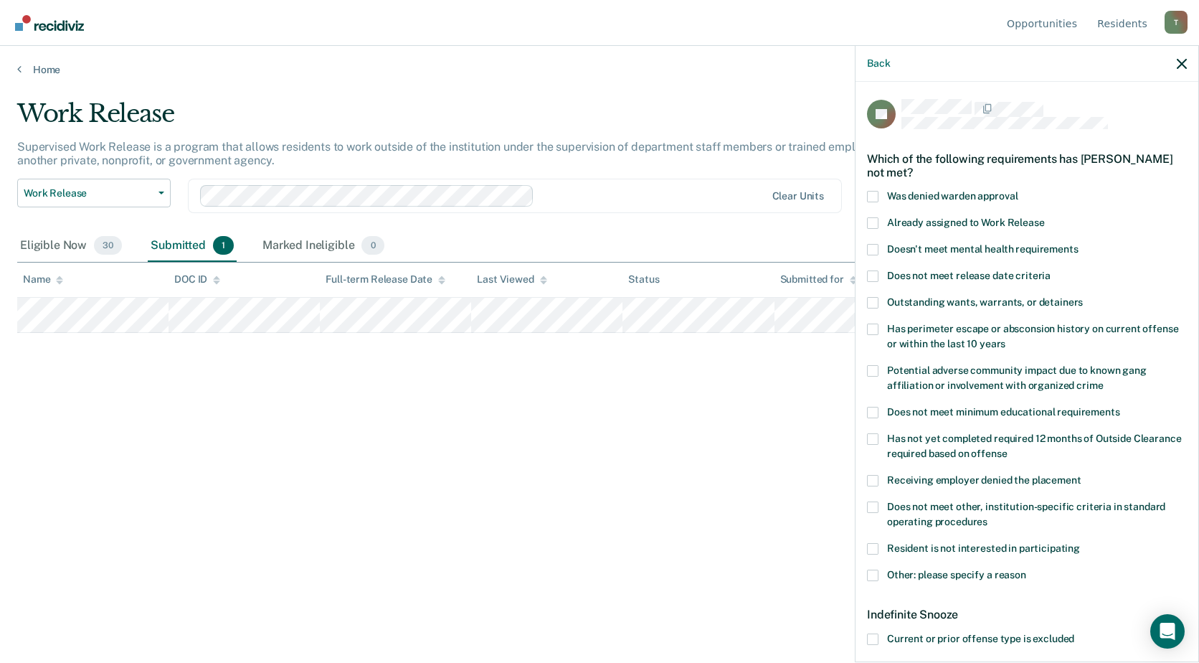
click at [873, 221] on span at bounding box center [872, 222] width 11 height 11
click at [1045, 217] on input "Already assigned to Work Release" at bounding box center [1045, 217] width 0 height 0
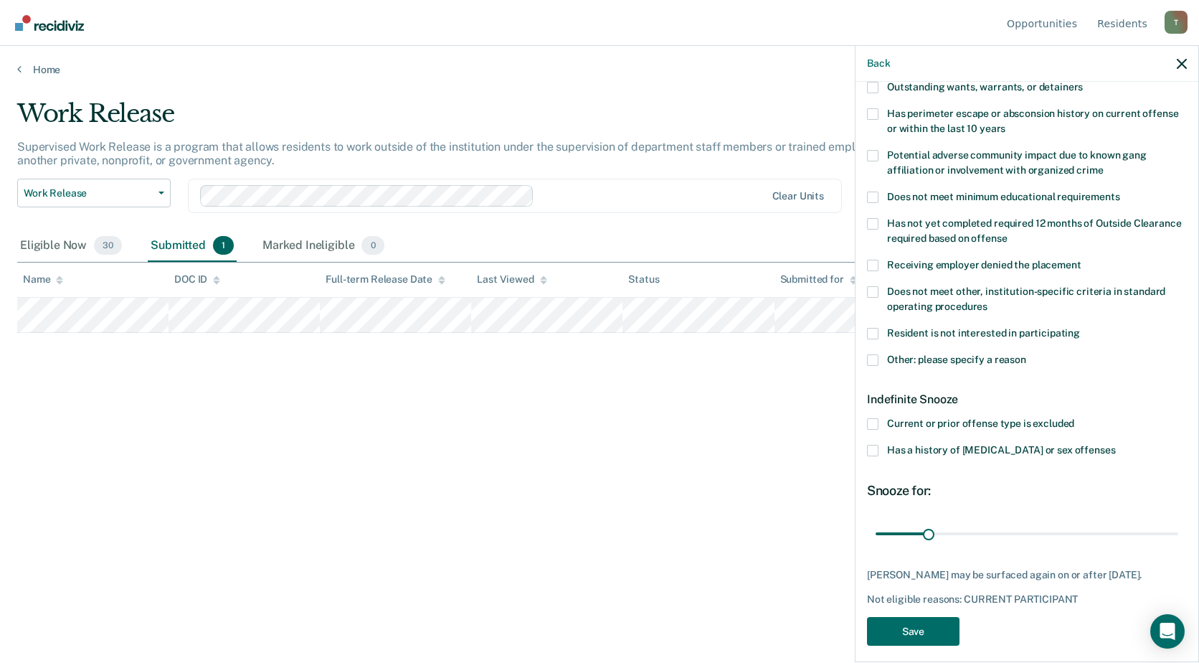
scroll to position [226, 0]
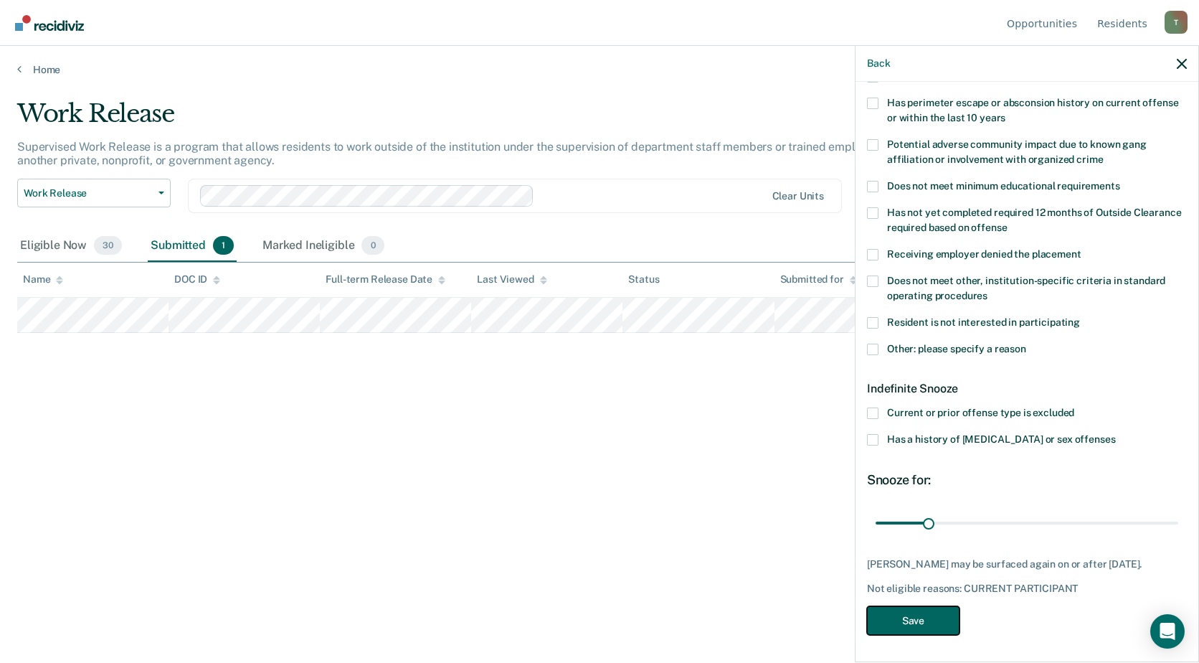
click at [918, 619] on button "Save" at bounding box center [913, 620] width 92 height 29
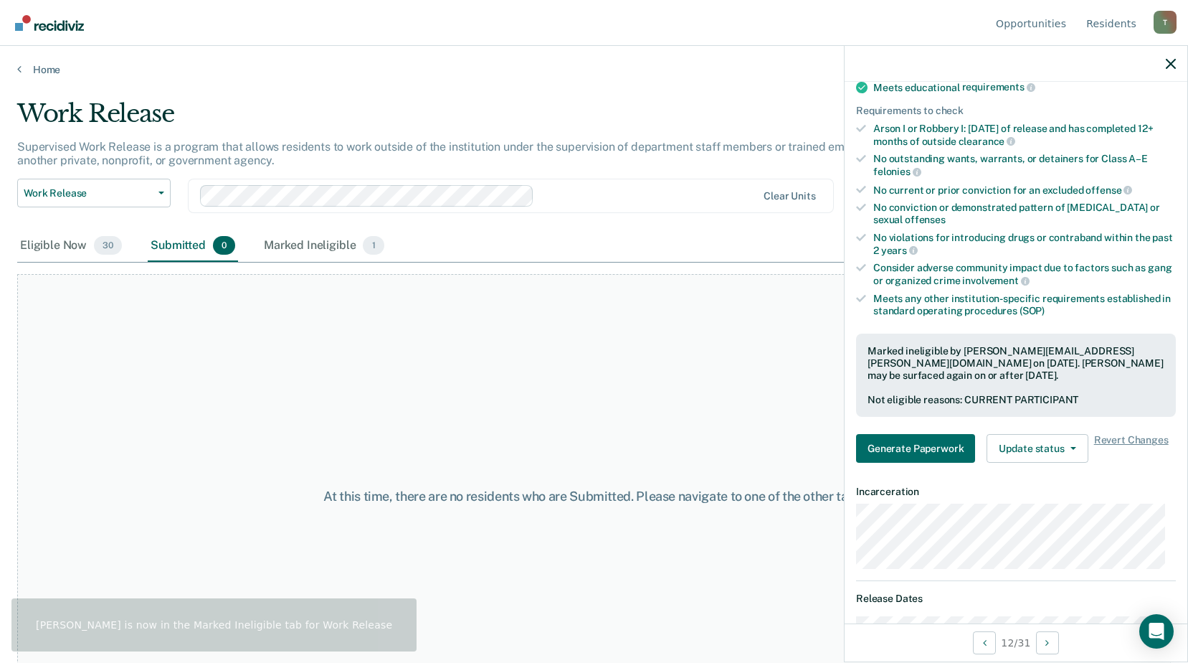
click at [554, 414] on div "At this time, there are no residents who are Submitted. Please navigate to one …" at bounding box center [594, 496] width 1154 height 445
click at [303, 244] on div "Marked Ineligible 1" at bounding box center [324, 246] width 126 height 32
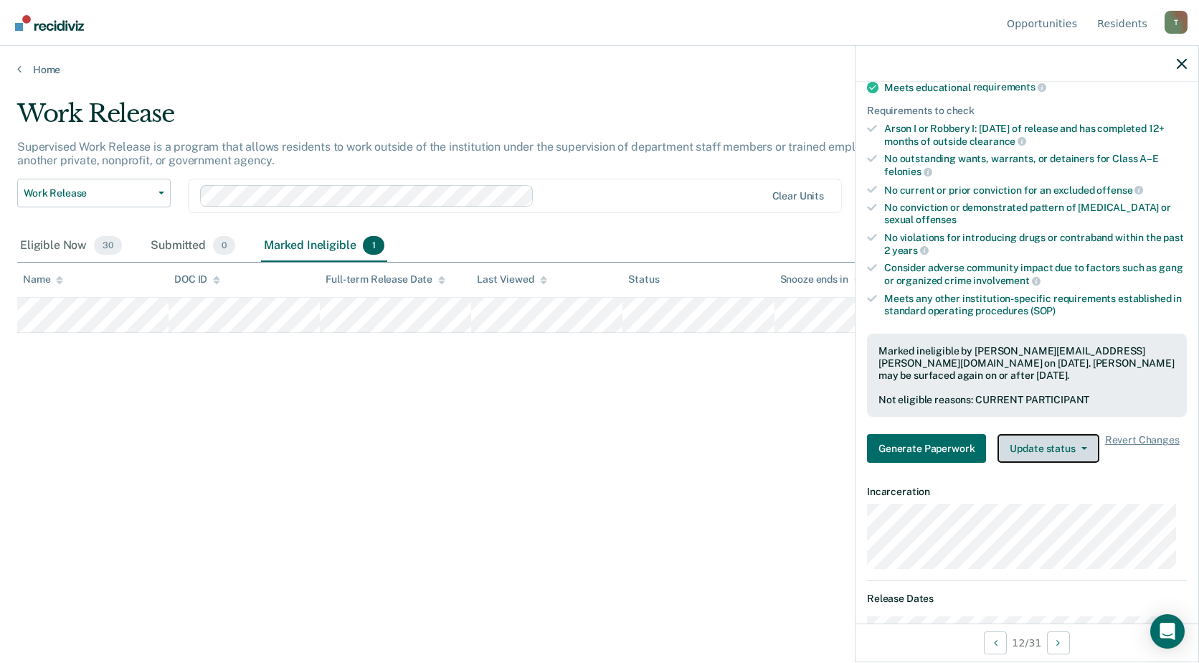
click at [1048, 440] on button "Update status" at bounding box center [1047, 448] width 101 height 29
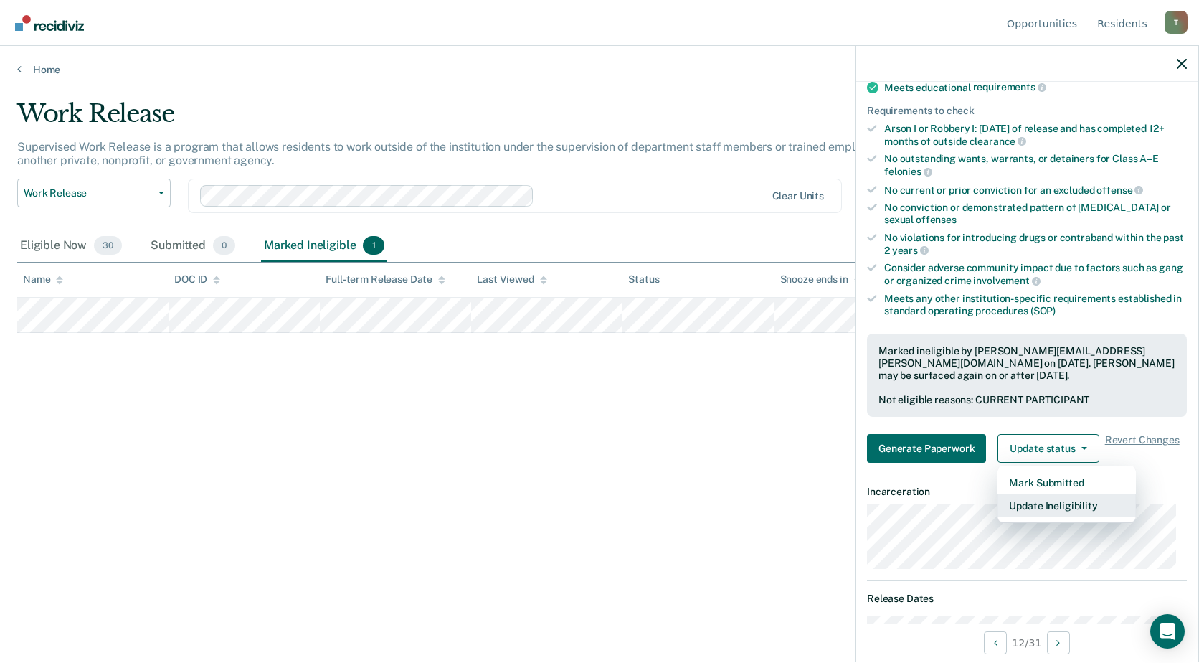
click at [1037, 503] on button "Update Ineligibility" at bounding box center [1066, 505] width 138 height 23
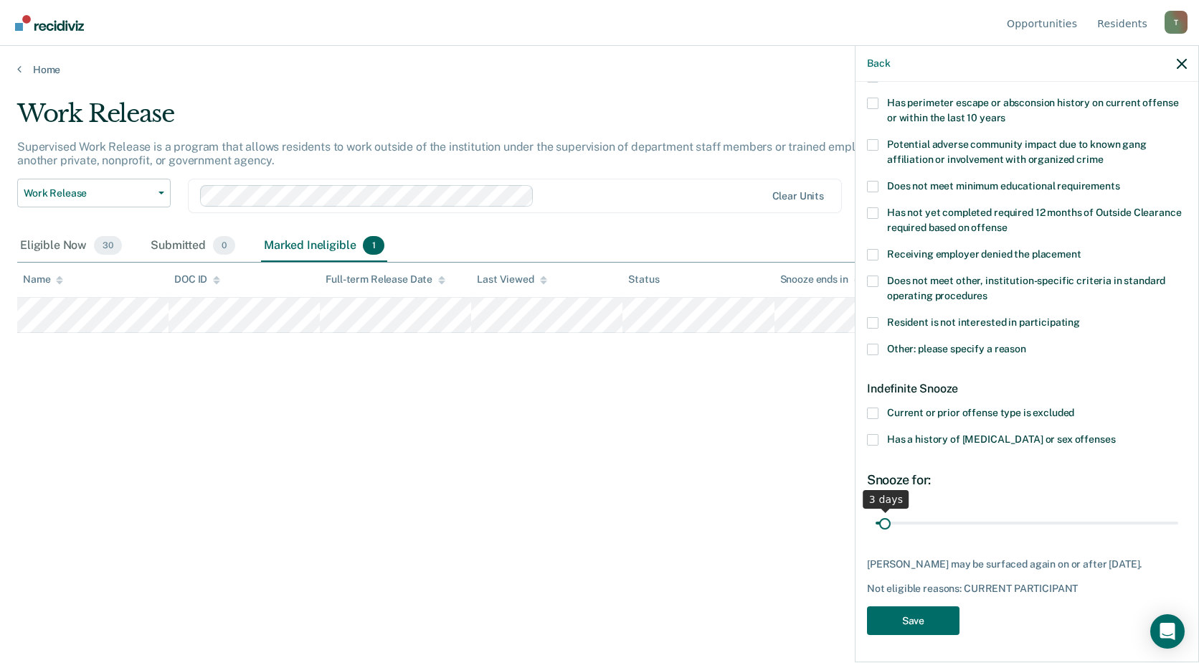
drag, startPoint x: 926, startPoint y: 518, endPoint x: 884, endPoint y: 517, distance: 41.6
type input "3"
click at [884, 517] on input "range" at bounding box center [1026, 522] width 303 height 25
click at [916, 618] on button "Save" at bounding box center [913, 620] width 92 height 29
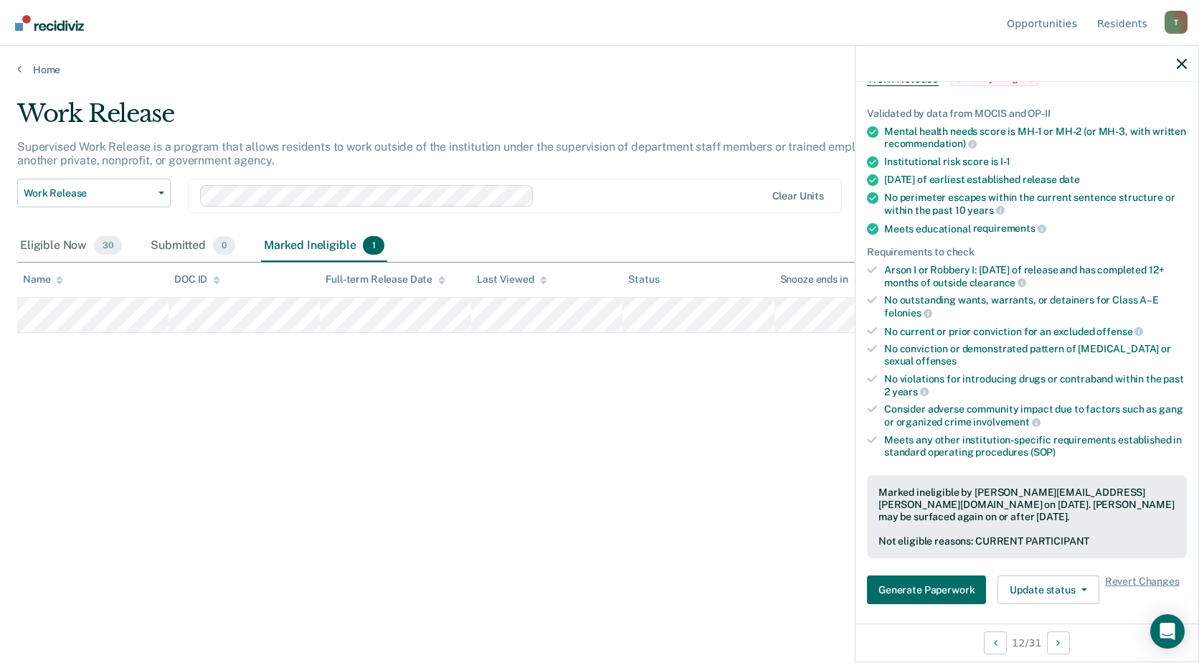
scroll to position [371, 0]
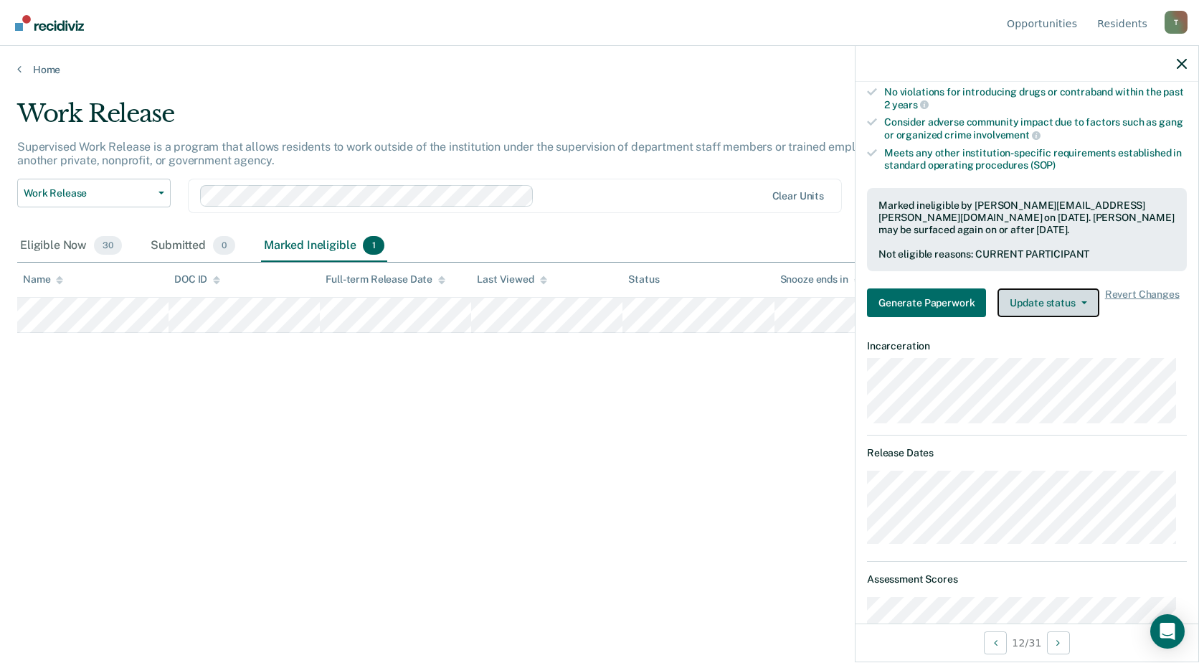
click at [1043, 303] on button "Update status" at bounding box center [1047, 302] width 101 height 29
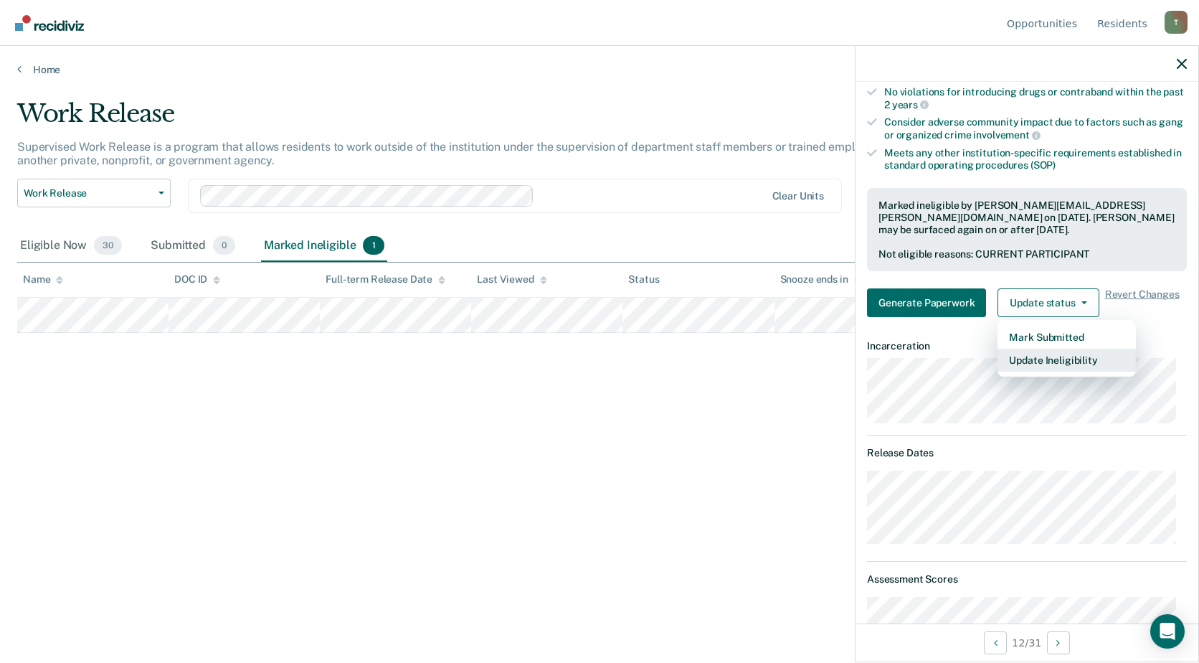
click at [1039, 361] on button "Update Ineligibility" at bounding box center [1066, 359] width 138 height 23
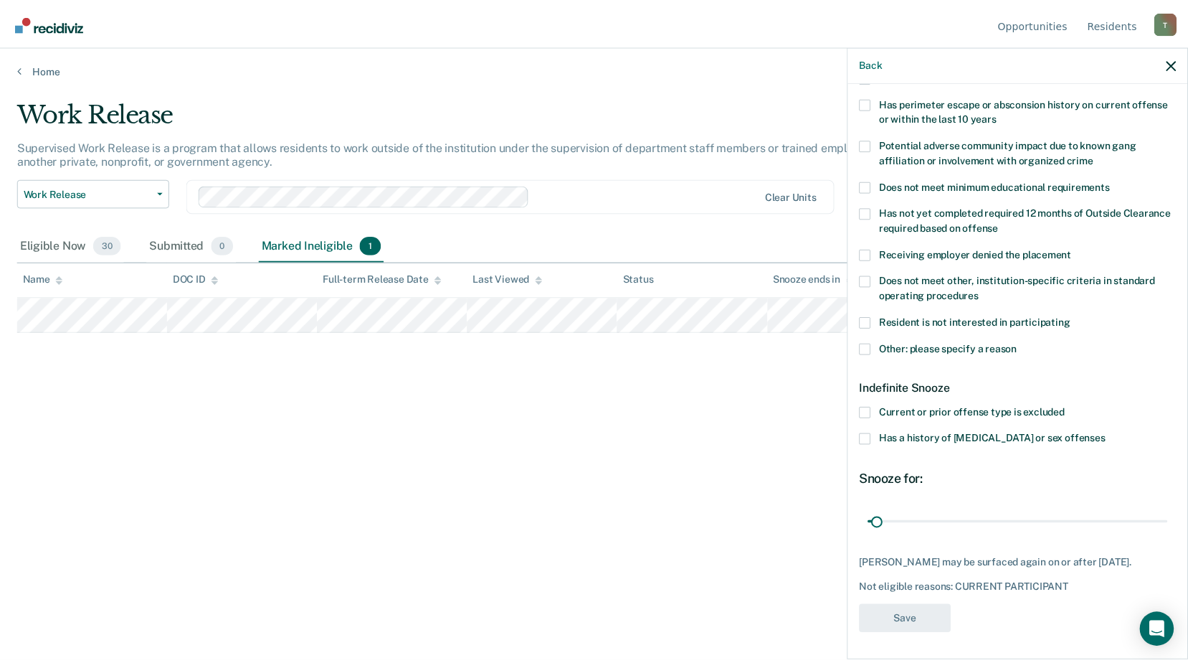
scroll to position [0, 0]
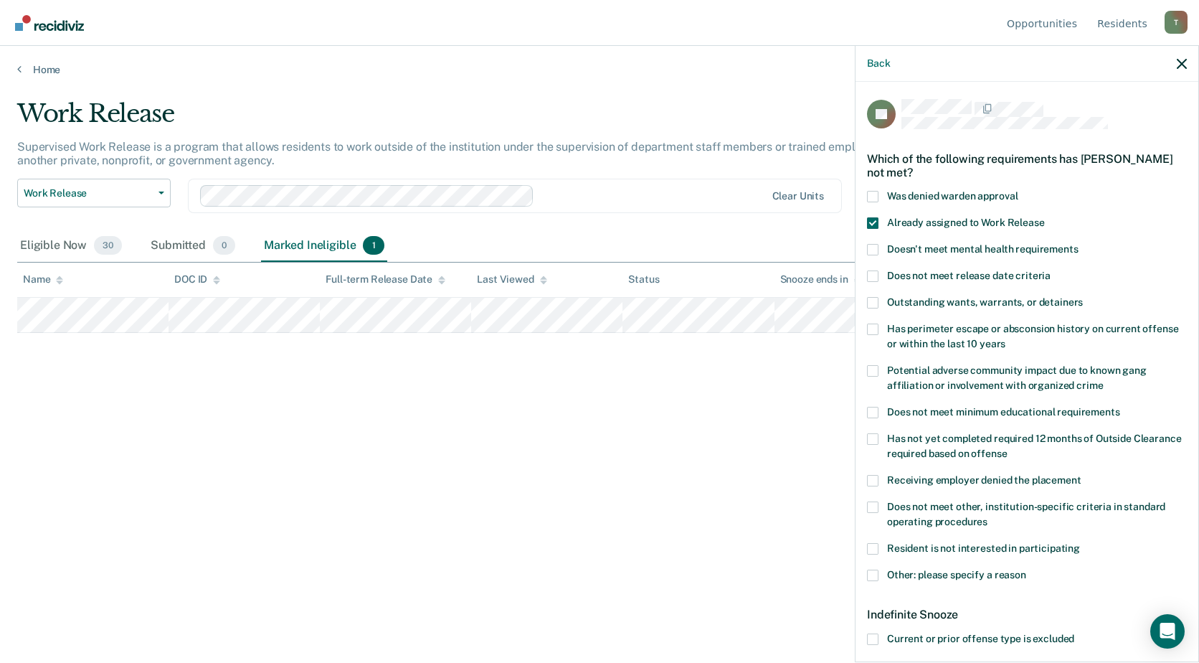
click at [656, 525] on div "Work Release Supervised Work Release is a program that allows residents to work…" at bounding box center [599, 327] width 1164 height 456
click at [596, 469] on div "Work Release Supervised Work Release is a program that allows residents to work…" at bounding box center [599, 327] width 1164 height 456
click at [519, 483] on div "Work Release Supervised Work Release is a program that allows residents to work…" at bounding box center [599, 327] width 1164 height 456
click at [304, 242] on div "Marked Ineligible 1" at bounding box center [324, 246] width 126 height 32
click at [1183, 64] on icon "button" at bounding box center [1182, 64] width 10 height 10
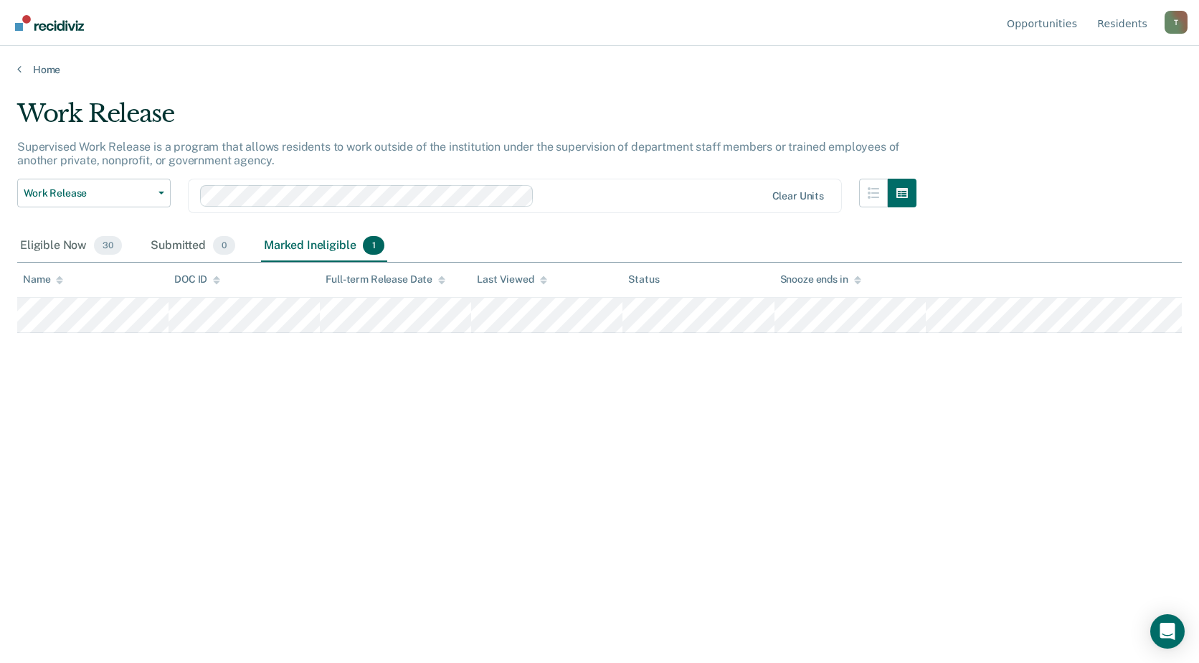
click at [427, 478] on div "Work Release Supervised Work Release is a program that allows residents to work…" at bounding box center [599, 327] width 1164 height 456
click at [18, 70] on icon at bounding box center [19, 68] width 4 height 11
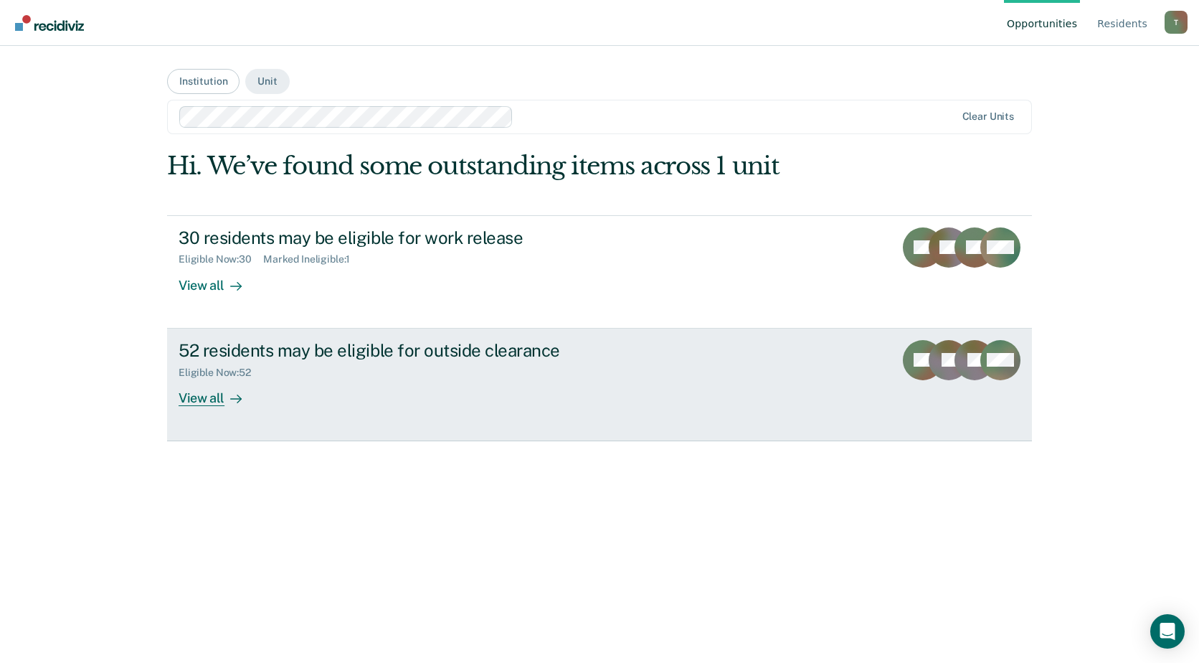
click at [459, 362] on div "Eligible Now : 52" at bounding box center [430, 370] width 503 height 18
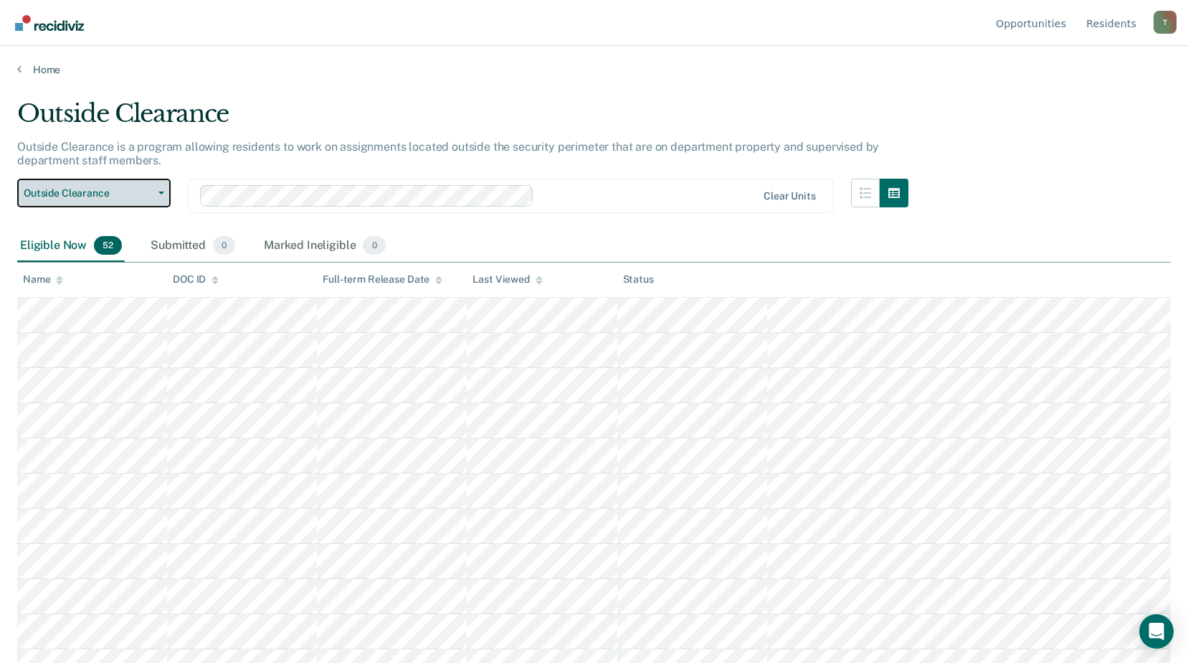
click at [78, 193] on span "Outside Clearance" at bounding box center [88, 193] width 129 height 12
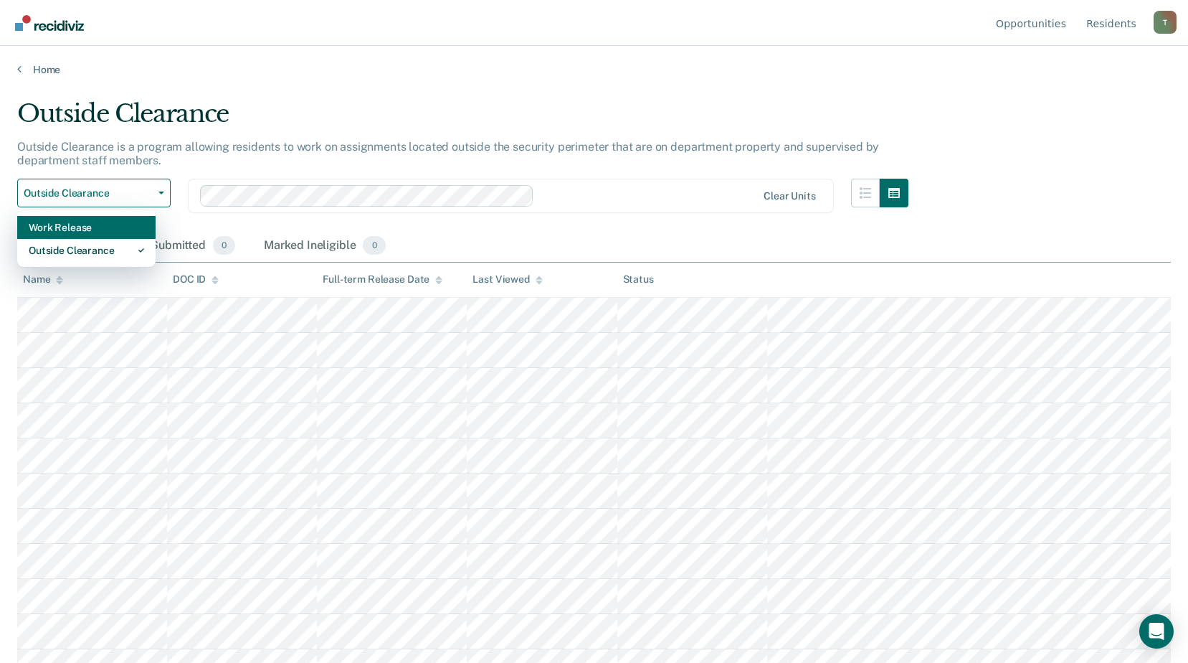
click at [78, 229] on div "Work Release" at bounding box center [86, 227] width 115 height 23
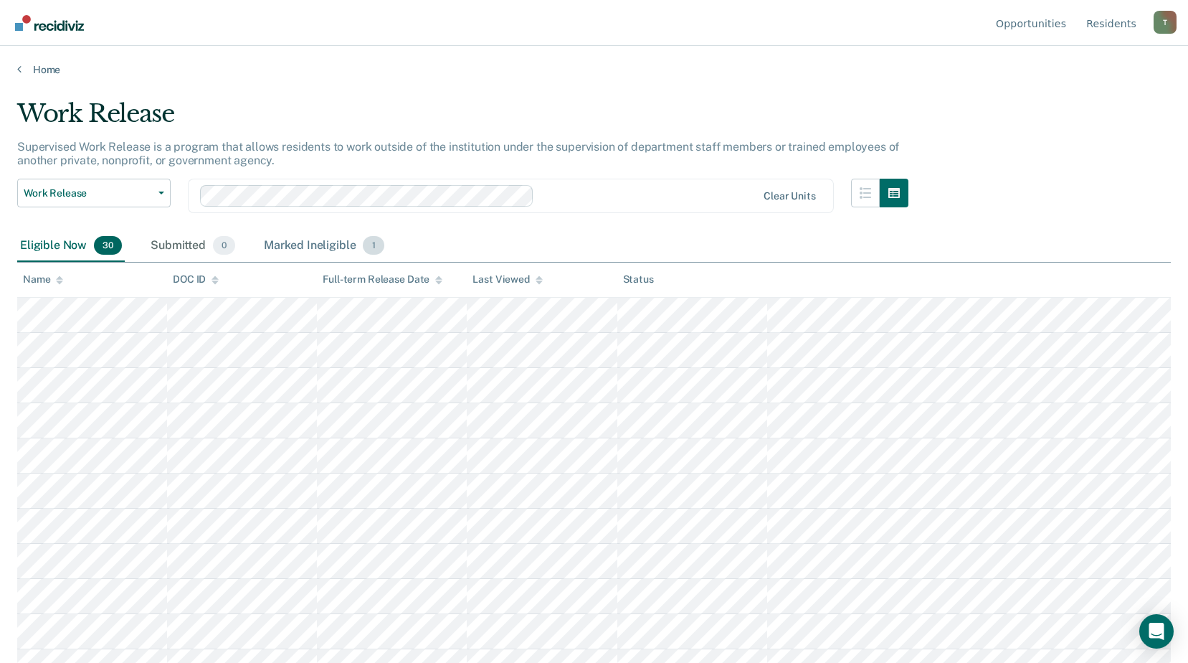
click at [310, 249] on div "Marked Ineligible 1" at bounding box center [324, 246] width 126 height 32
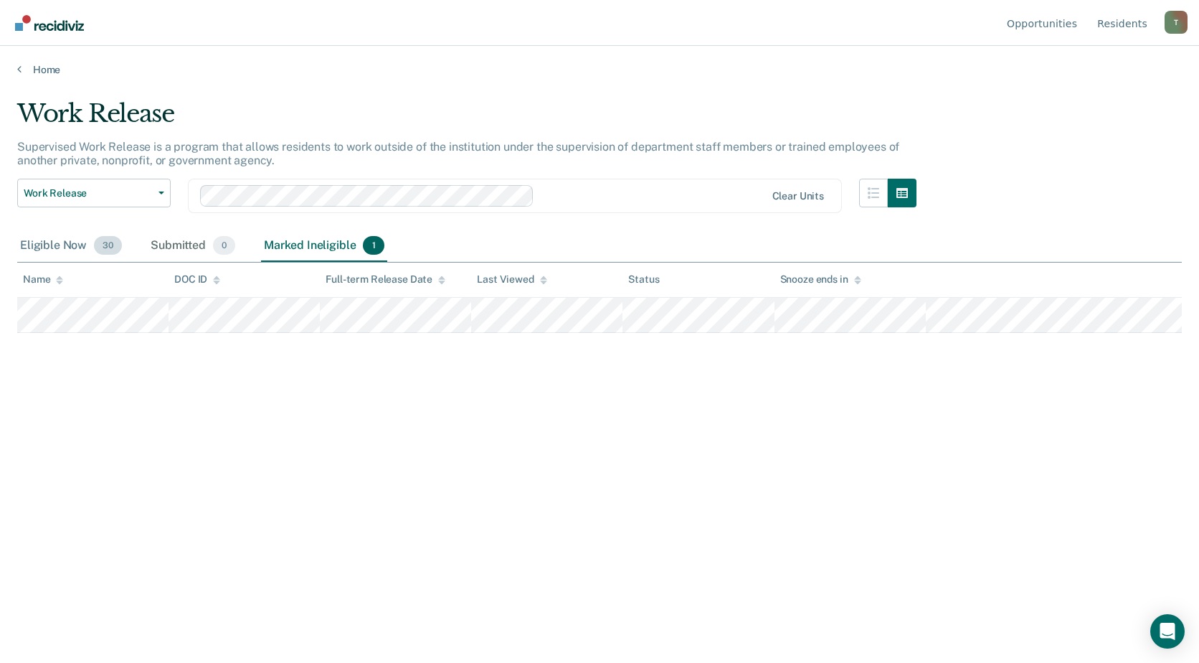
click at [36, 240] on div "Eligible Now 30" at bounding box center [71, 246] width 108 height 32
